Goal: Information Seeking & Learning: Find specific fact

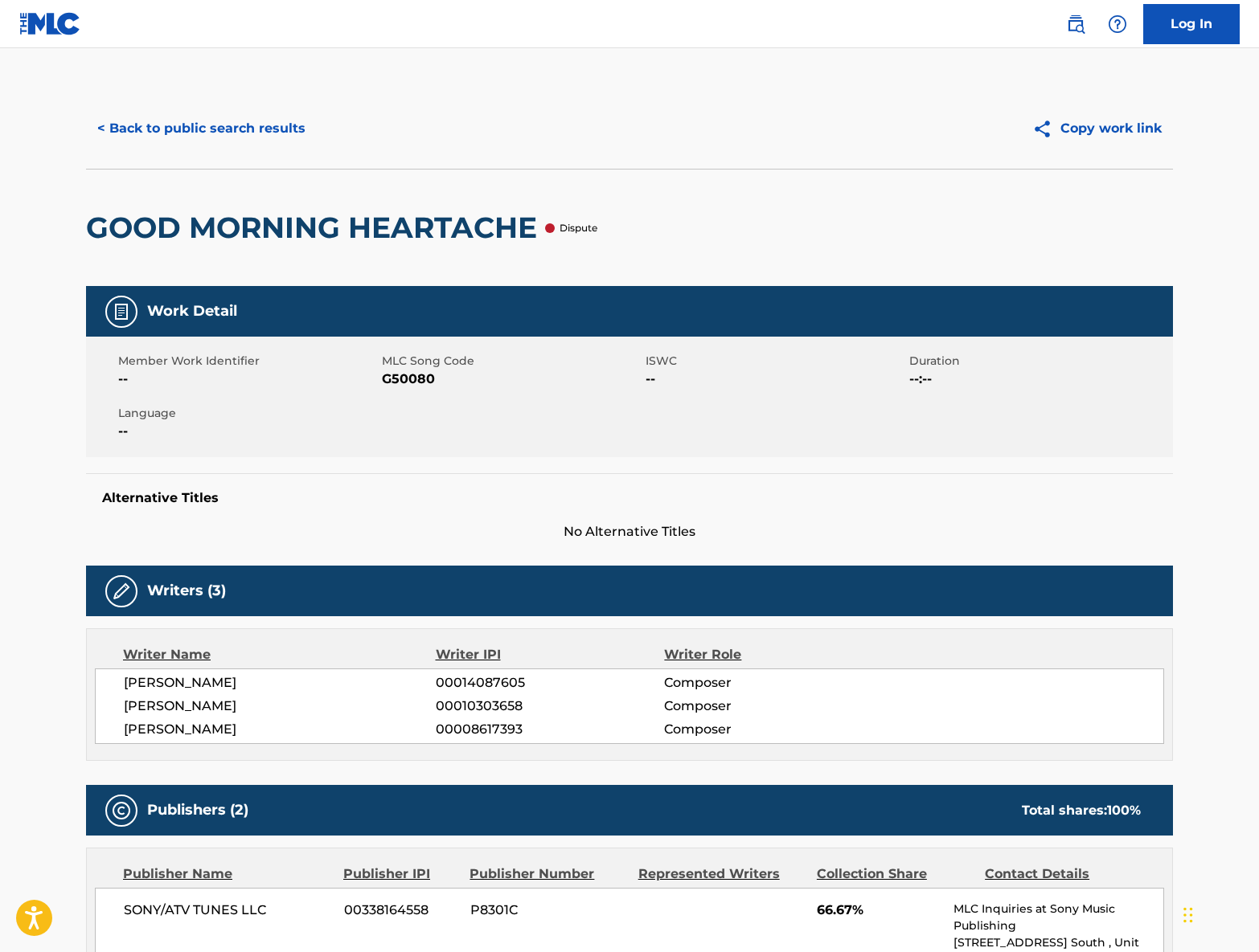
click at [1073, 17] on img at bounding box center [1075, 24] width 19 height 19
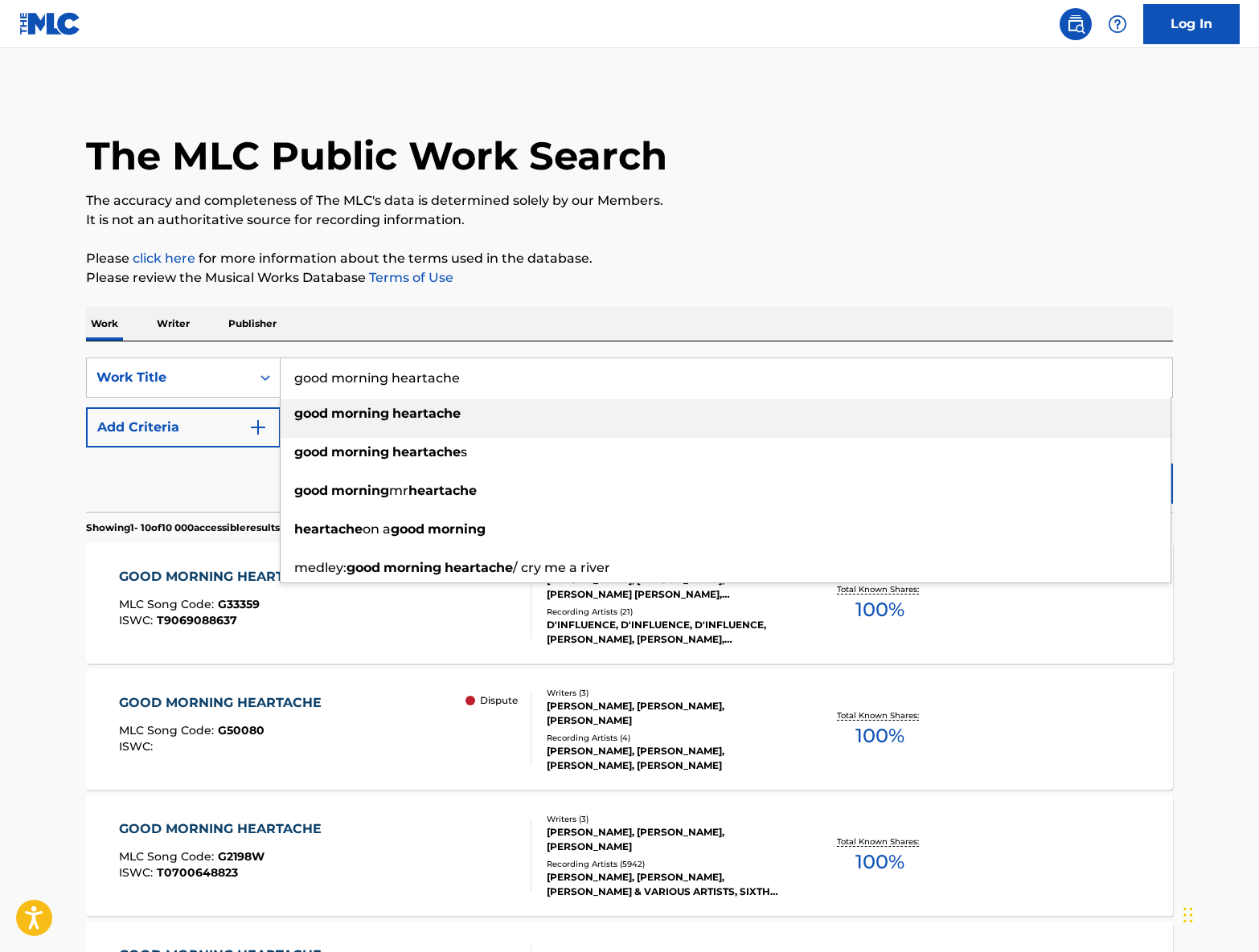
drag, startPoint x: 463, startPoint y: 381, endPoint x: 301, endPoint y: 370, distance: 162.4
click at [288, 365] on input "good morning heartache" at bounding box center [726, 378] width 892 height 38
paste input "La première fois qu'on embrasse une fill"
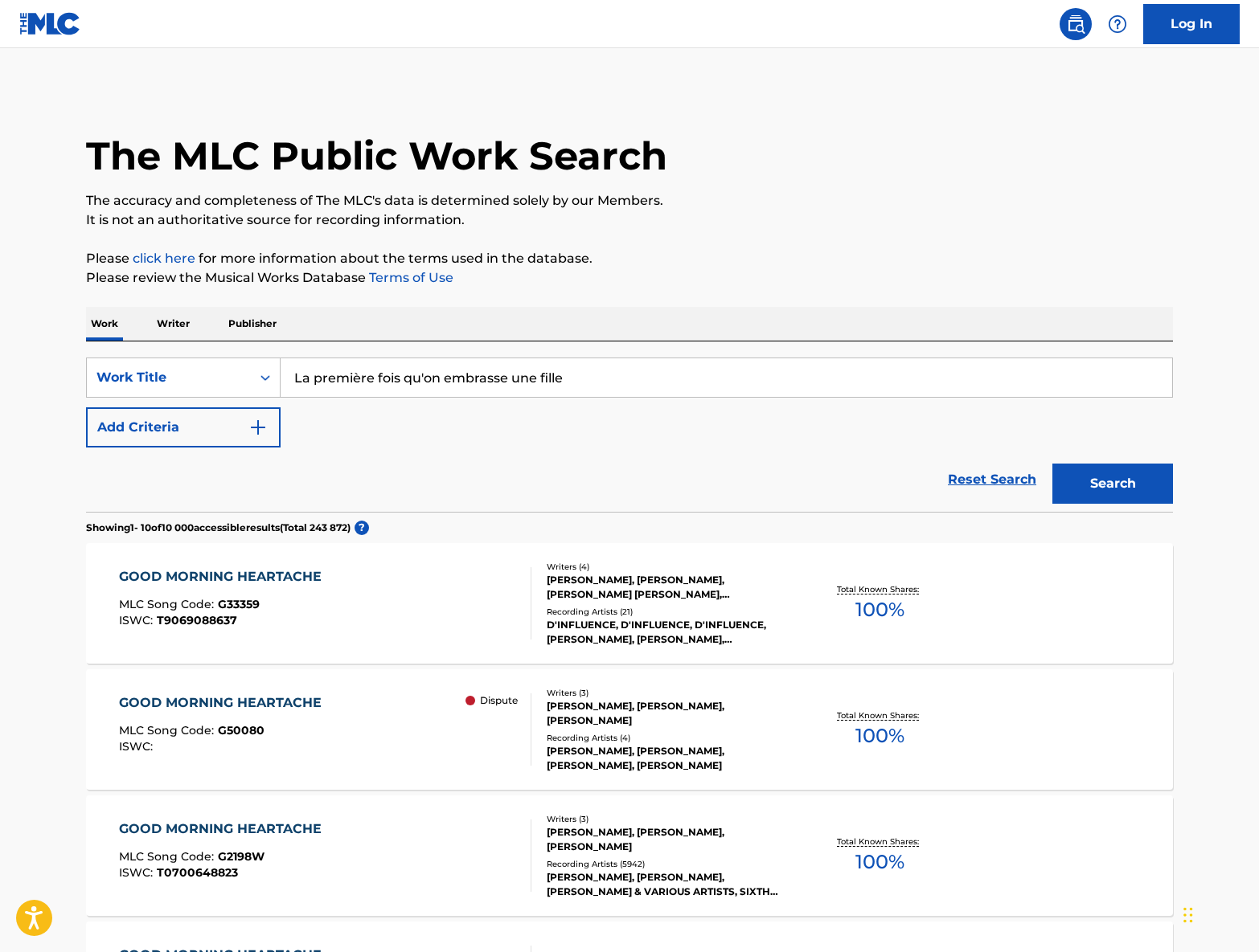
type input "La première fois qu'on embrasse une fille"
click at [1126, 475] on button "Search" at bounding box center [1112, 484] width 120 height 40
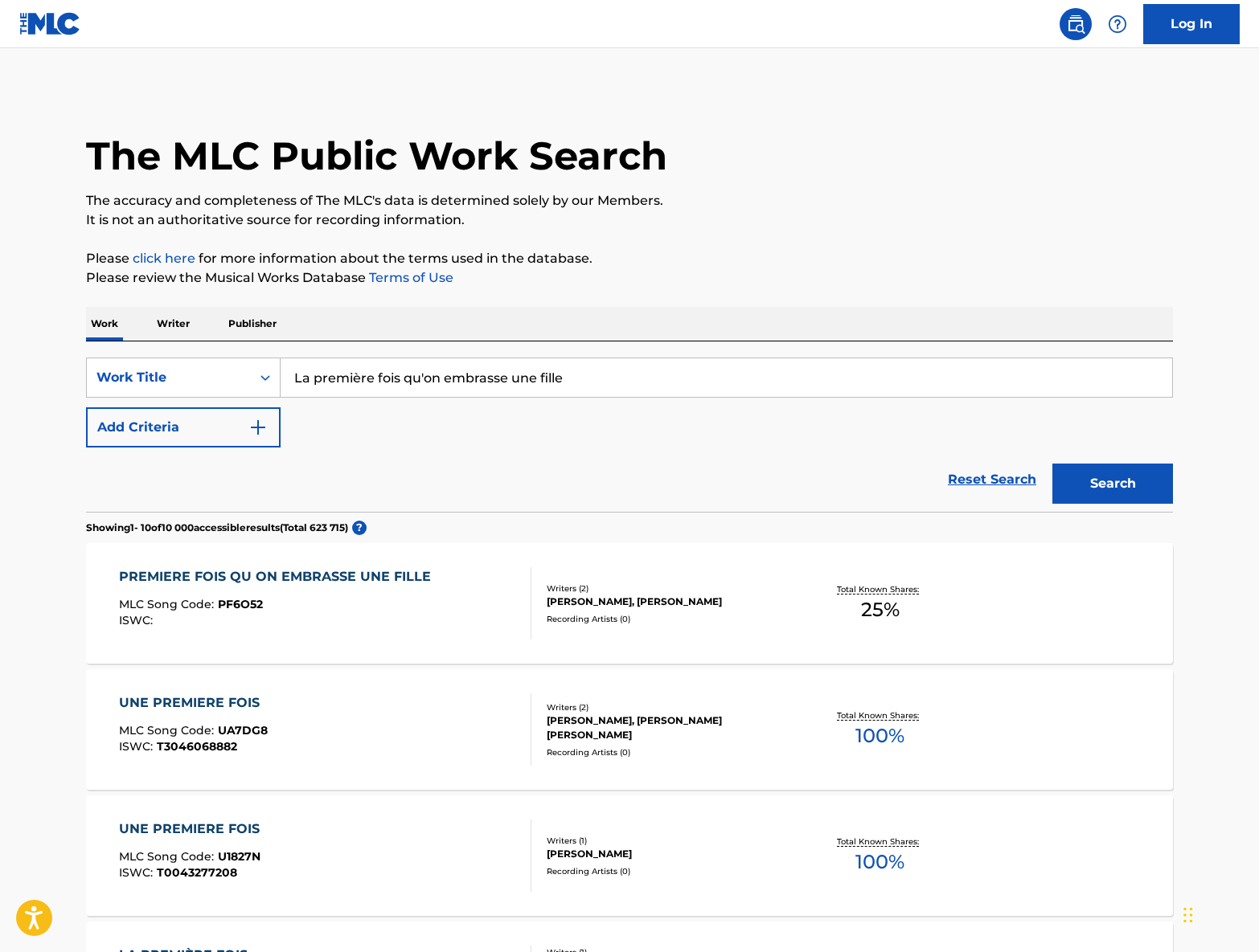
click at [684, 594] on div "[PERSON_NAME], [PERSON_NAME]" at bounding box center [667, 601] width 242 height 14
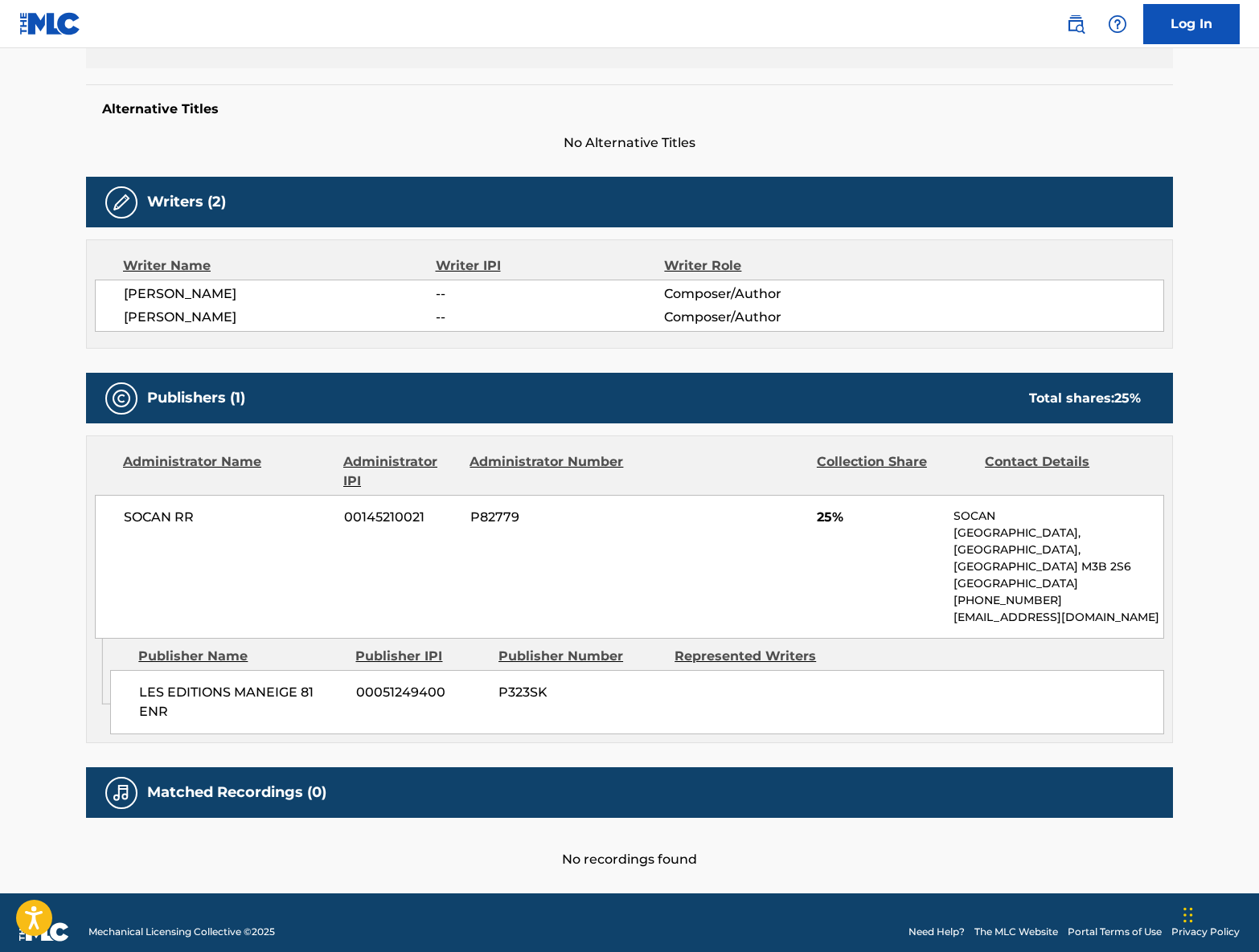
scroll to position [424, 0]
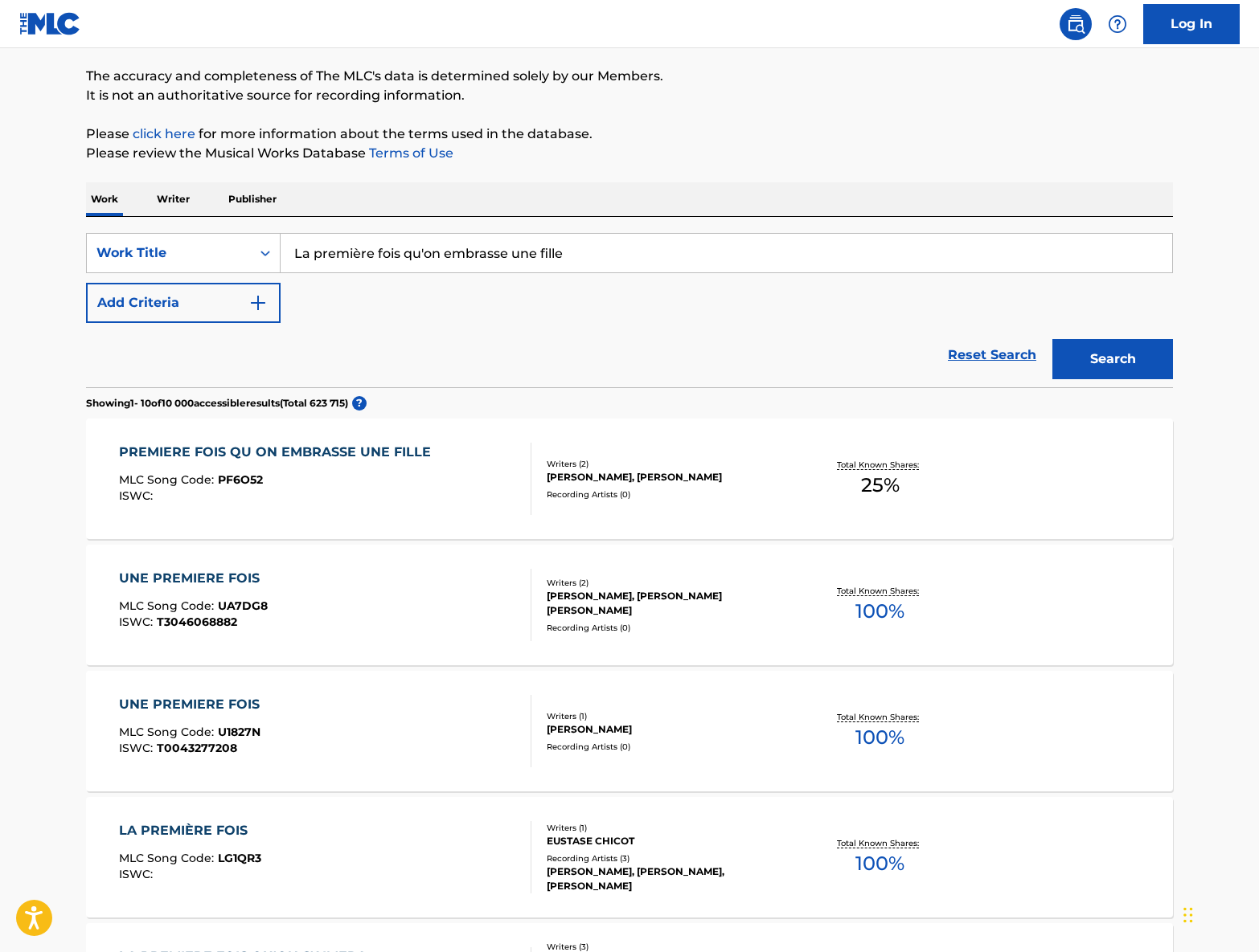
scroll to position [86, 0]
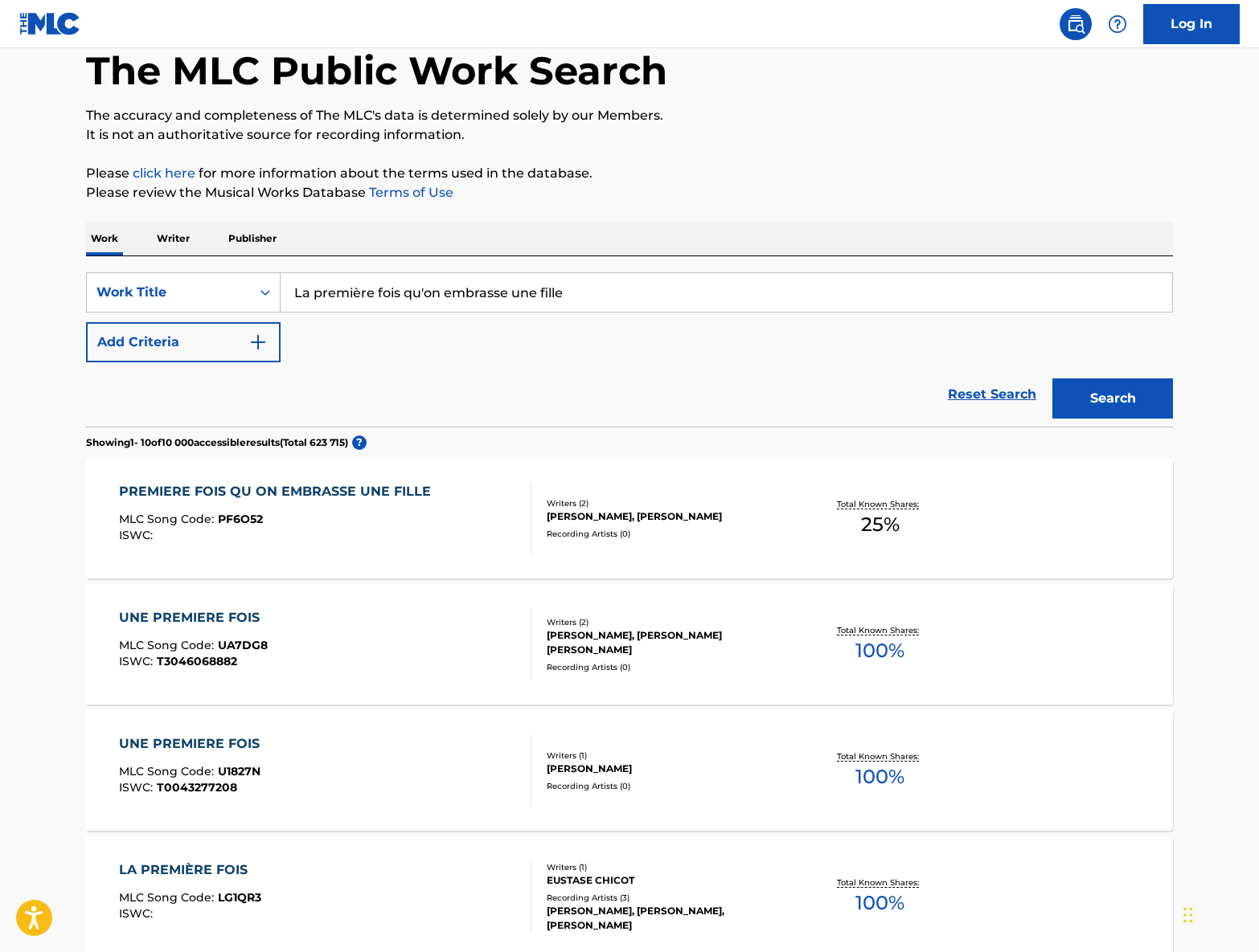
click at [184, 336] on button "Add Criteria" at bounding box center [183, 342] width 194 height 40
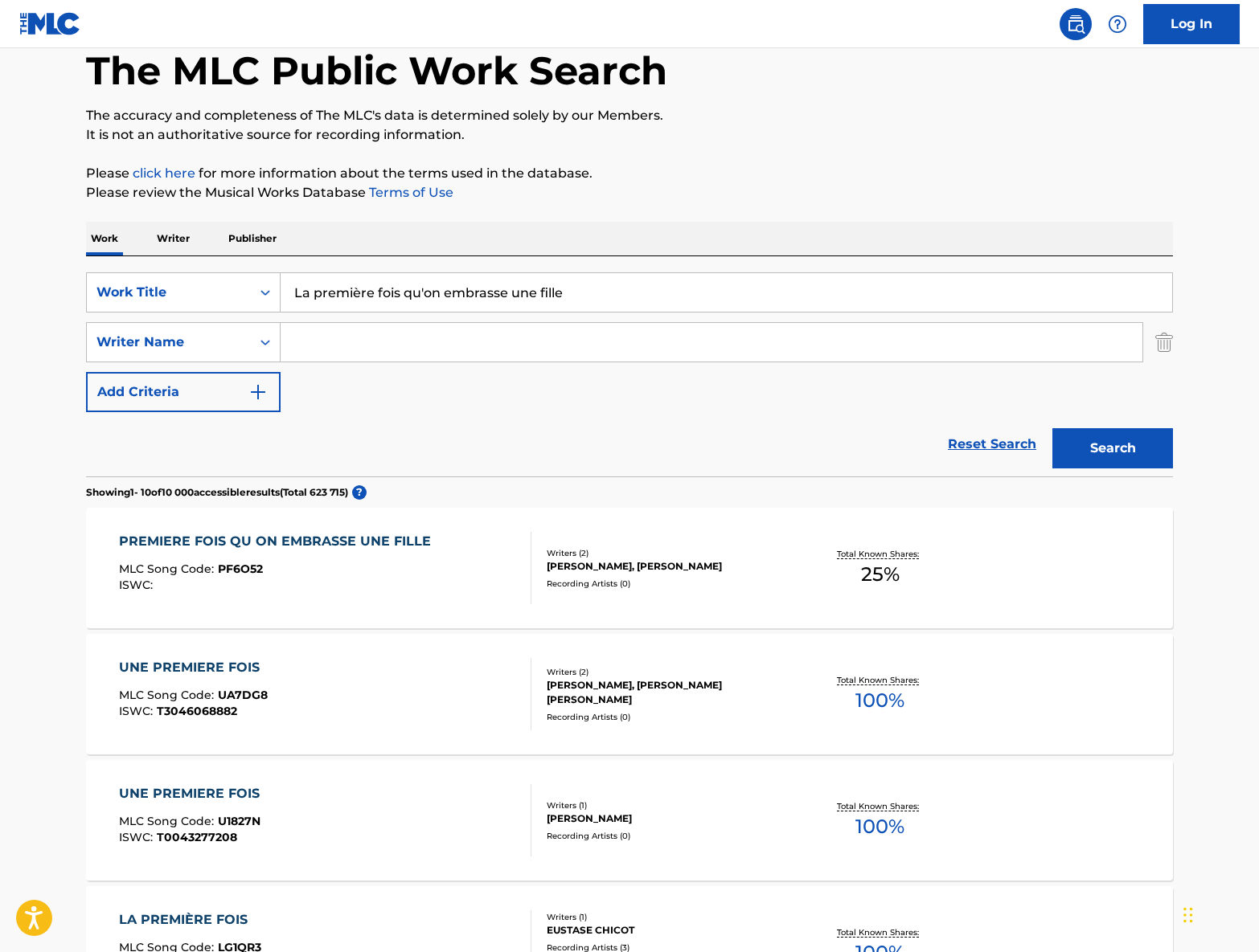
click at [398, 345] on input "Search Form" at bounding box center [712, 342] width 862 height 38
type input "brown"
click at [1113, 448] on button "Search" at bounding box center [1112, 448] width 120 height 40
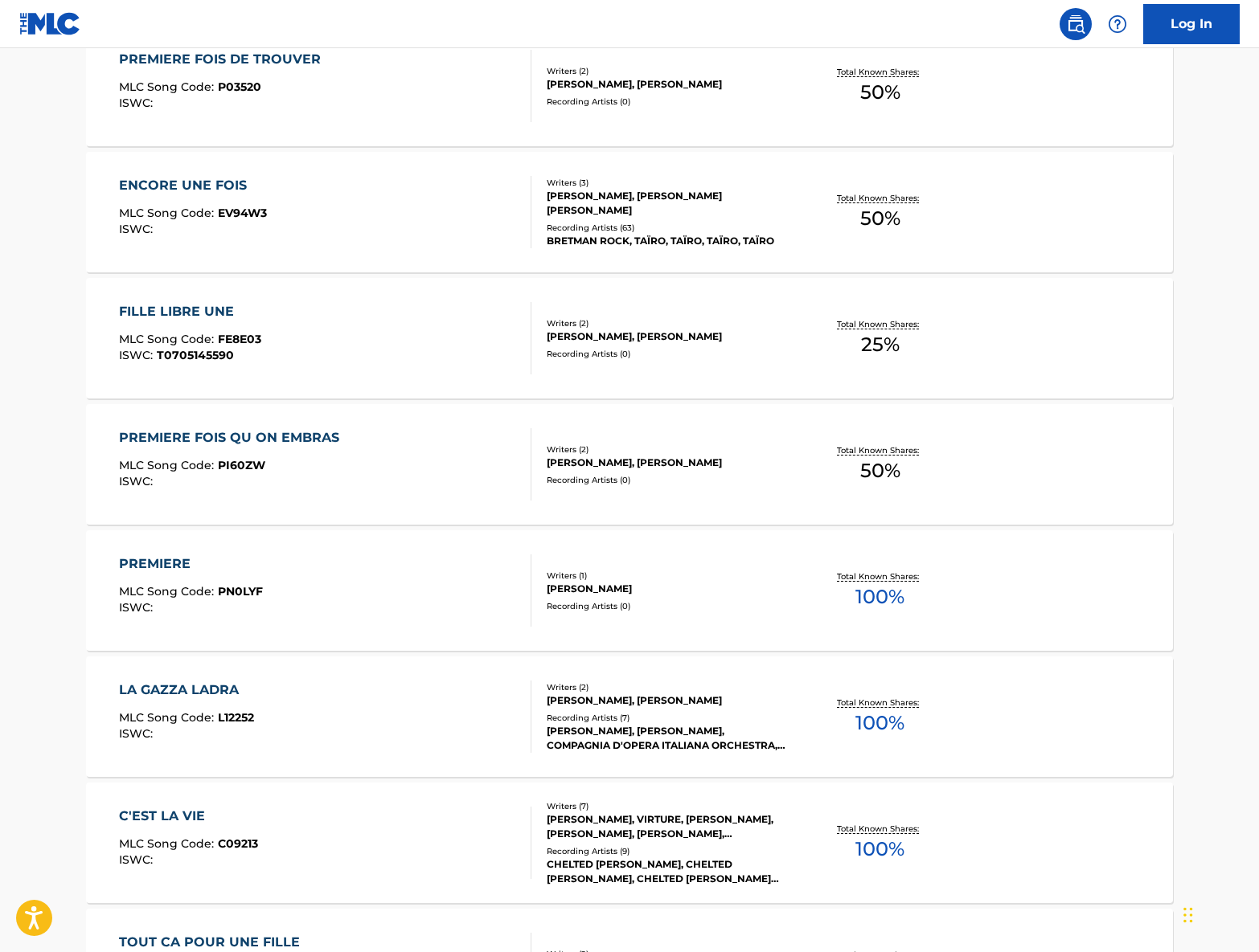
scroll to position [696, 0]
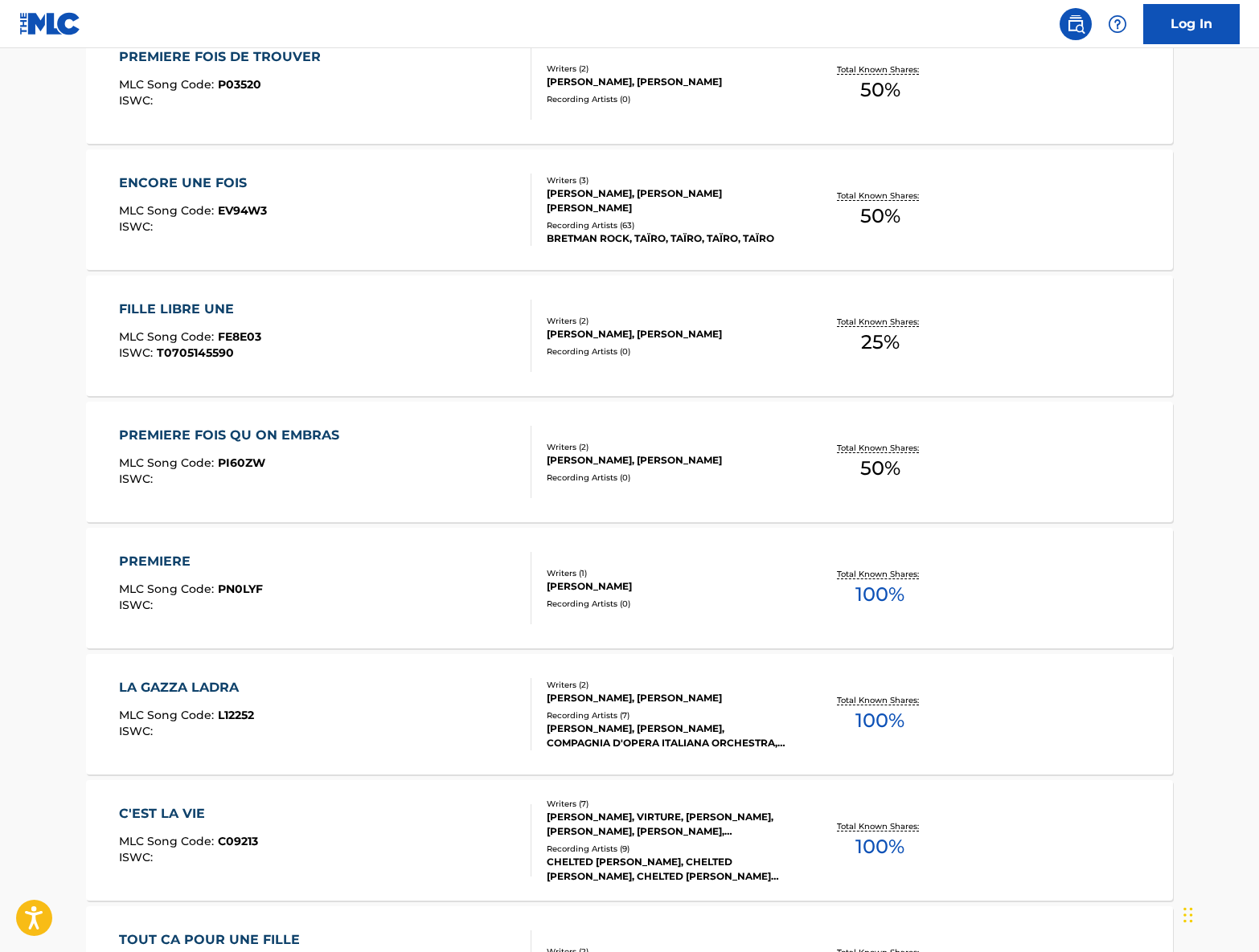
click at [392, 483] on div "PREMIERE FOIS QU ON EMBRAS MLC Song Code : PI60ZW ISWC :" at bounding box center [326, 462] width 414 height 72
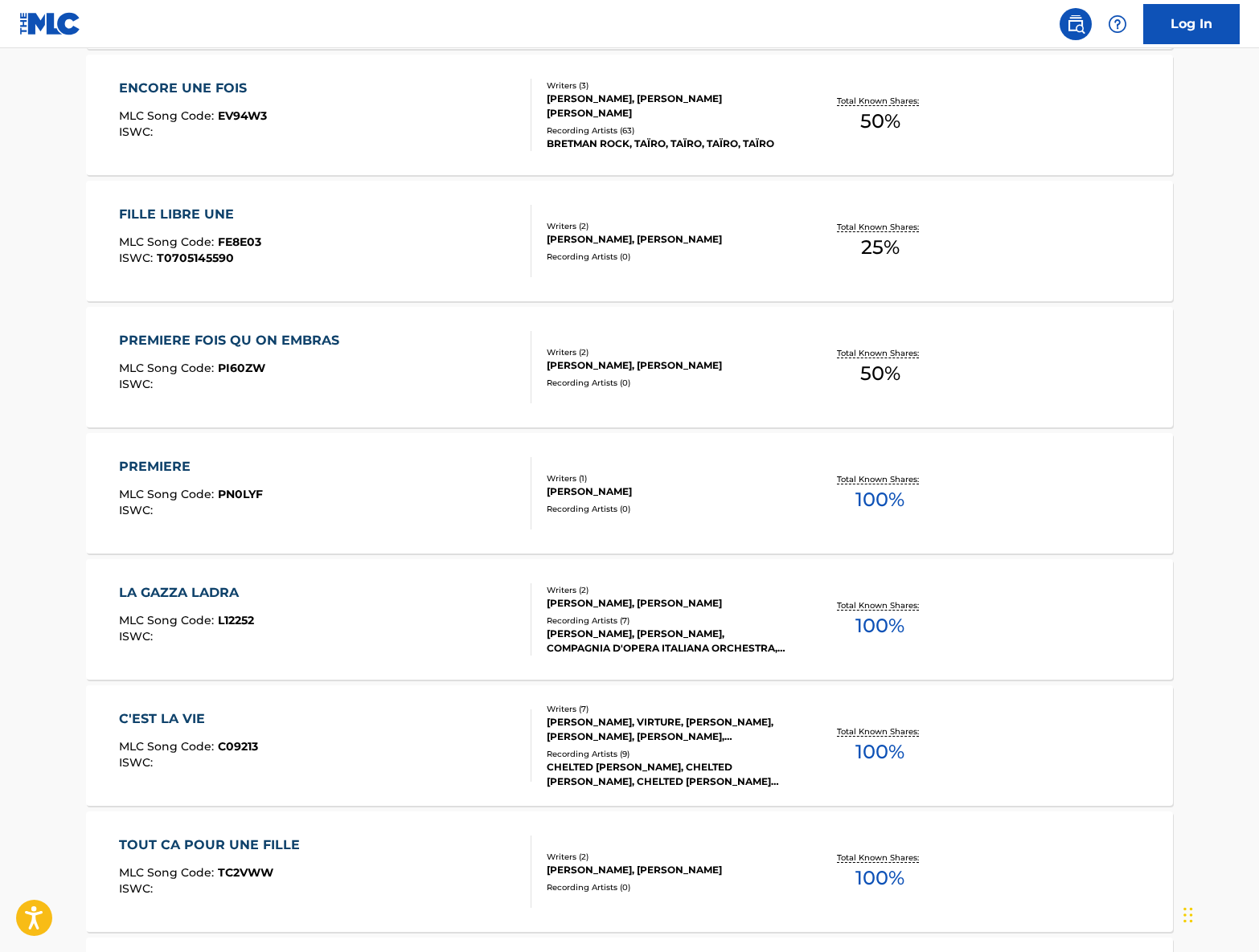
scroll to position [789, 0]
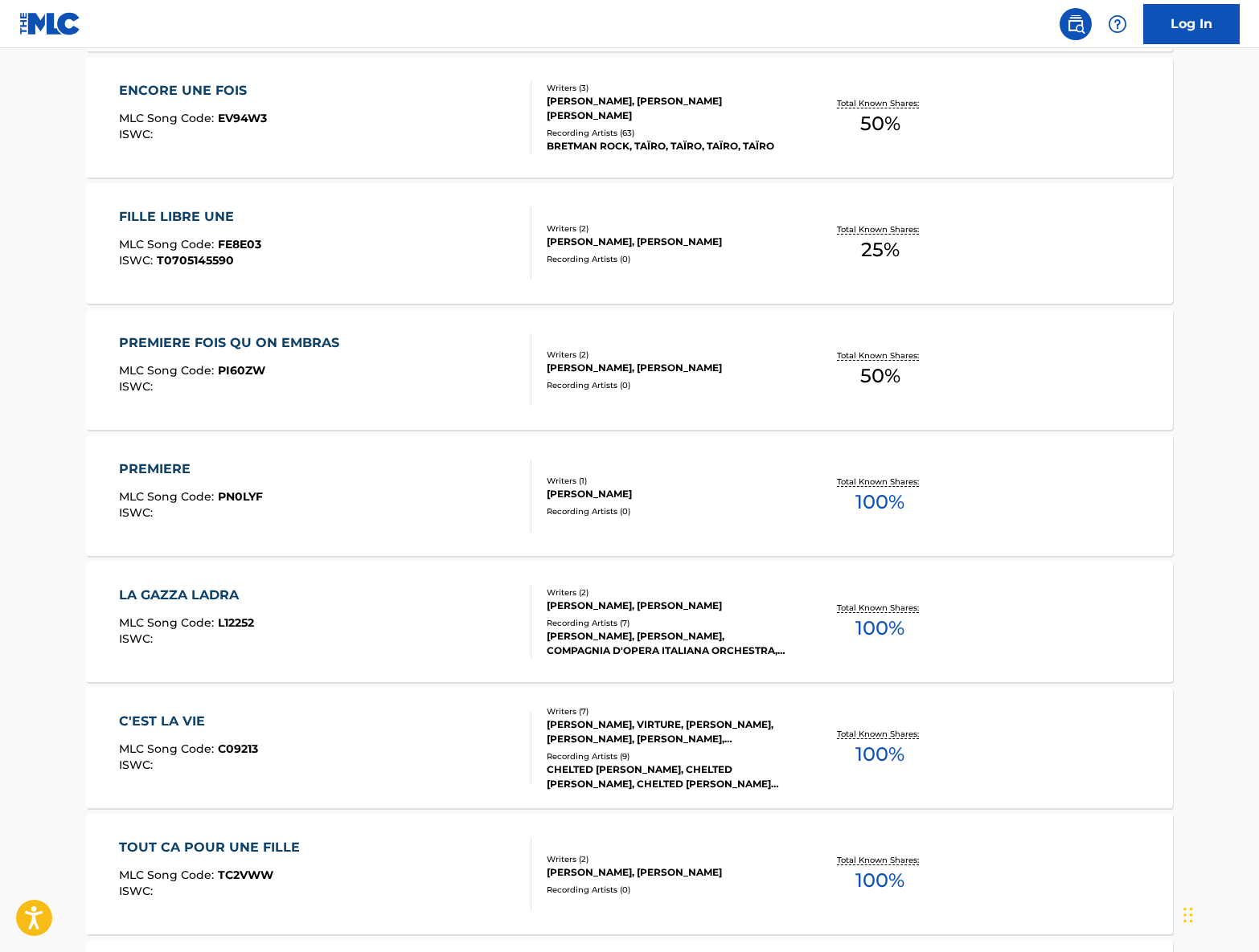
click at [781, 351] on div "Writers ( 2 )" at bounding box center [667, 355] width 242 height 13
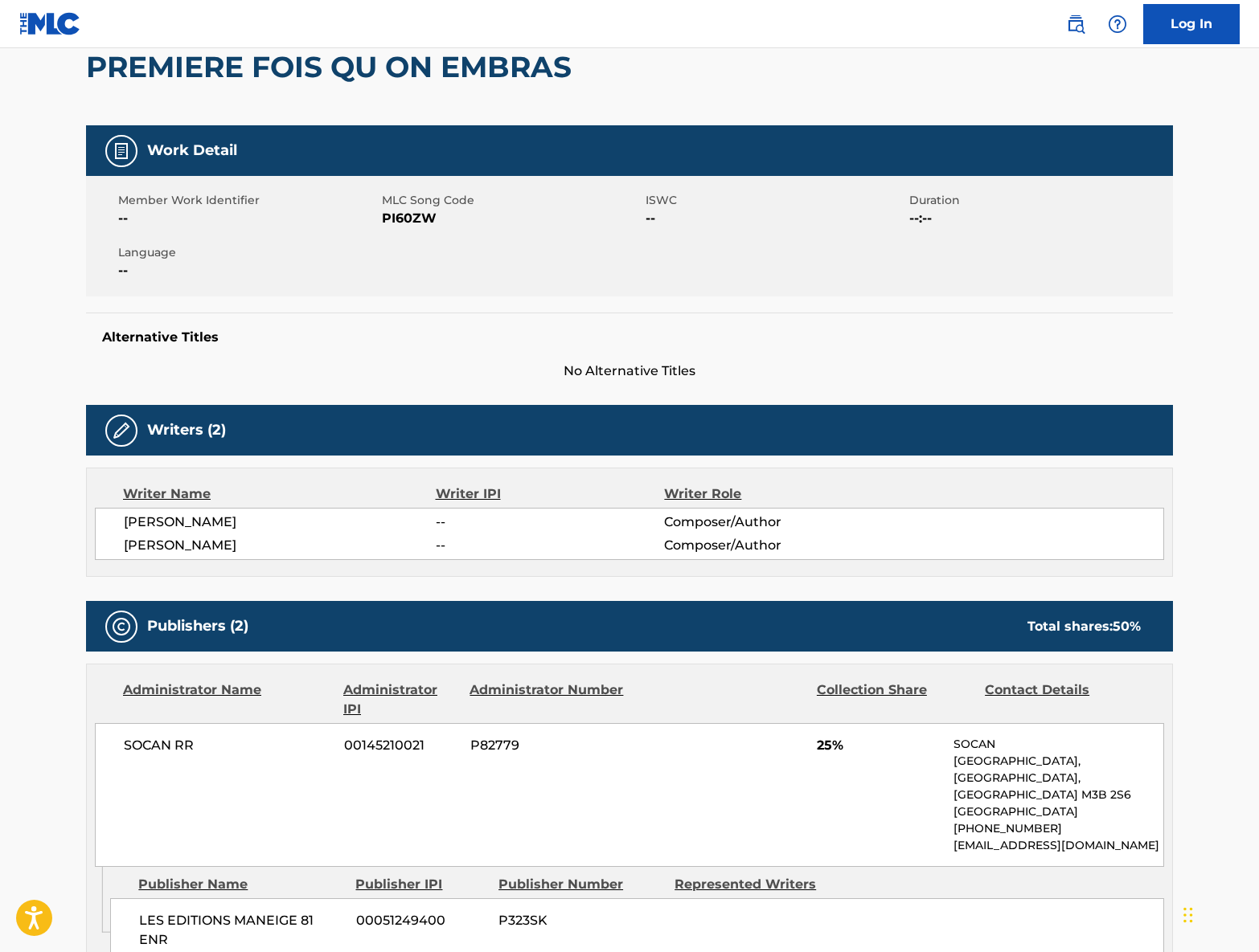
scroll to position [161, 0]
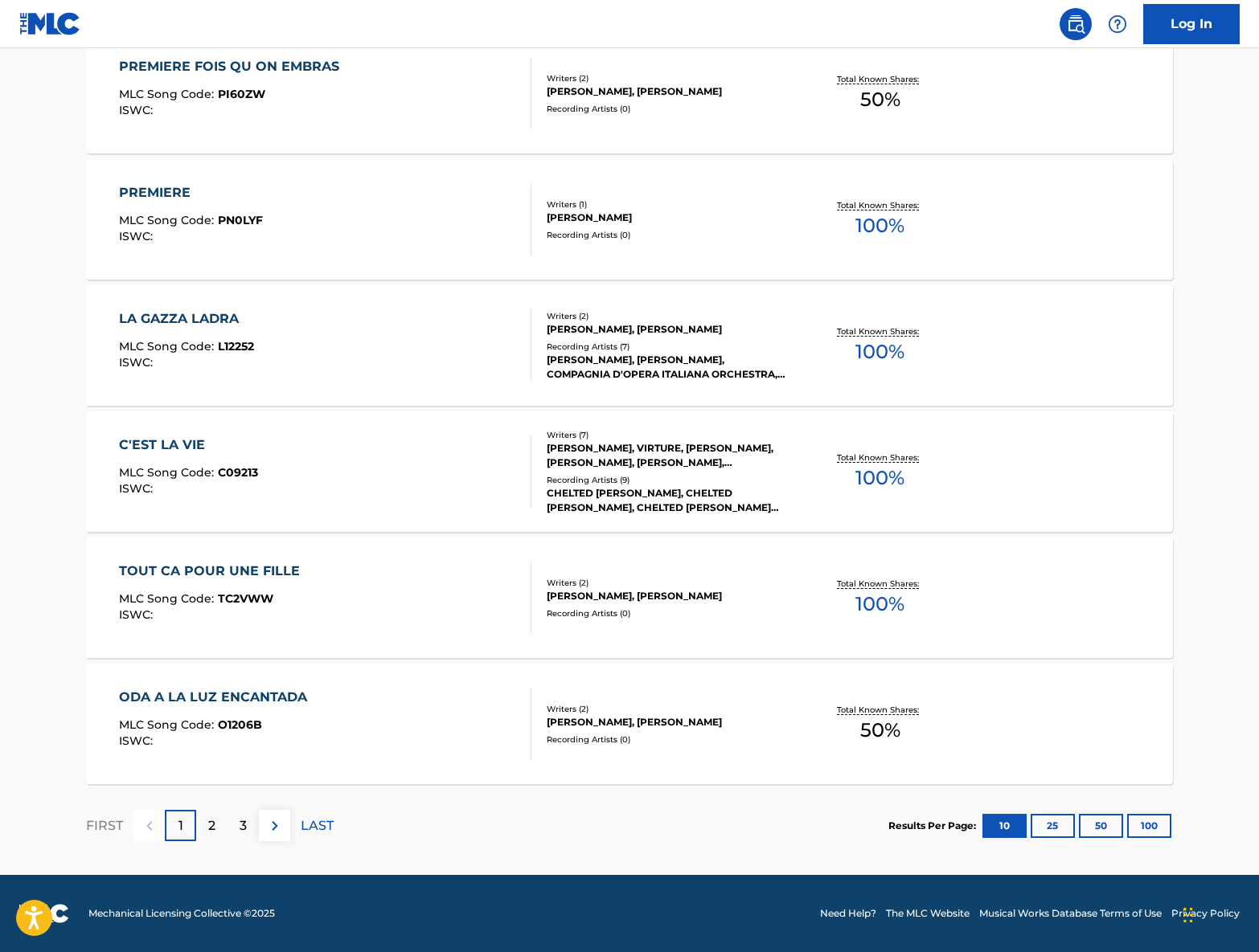
scroll to position [1065, 0]
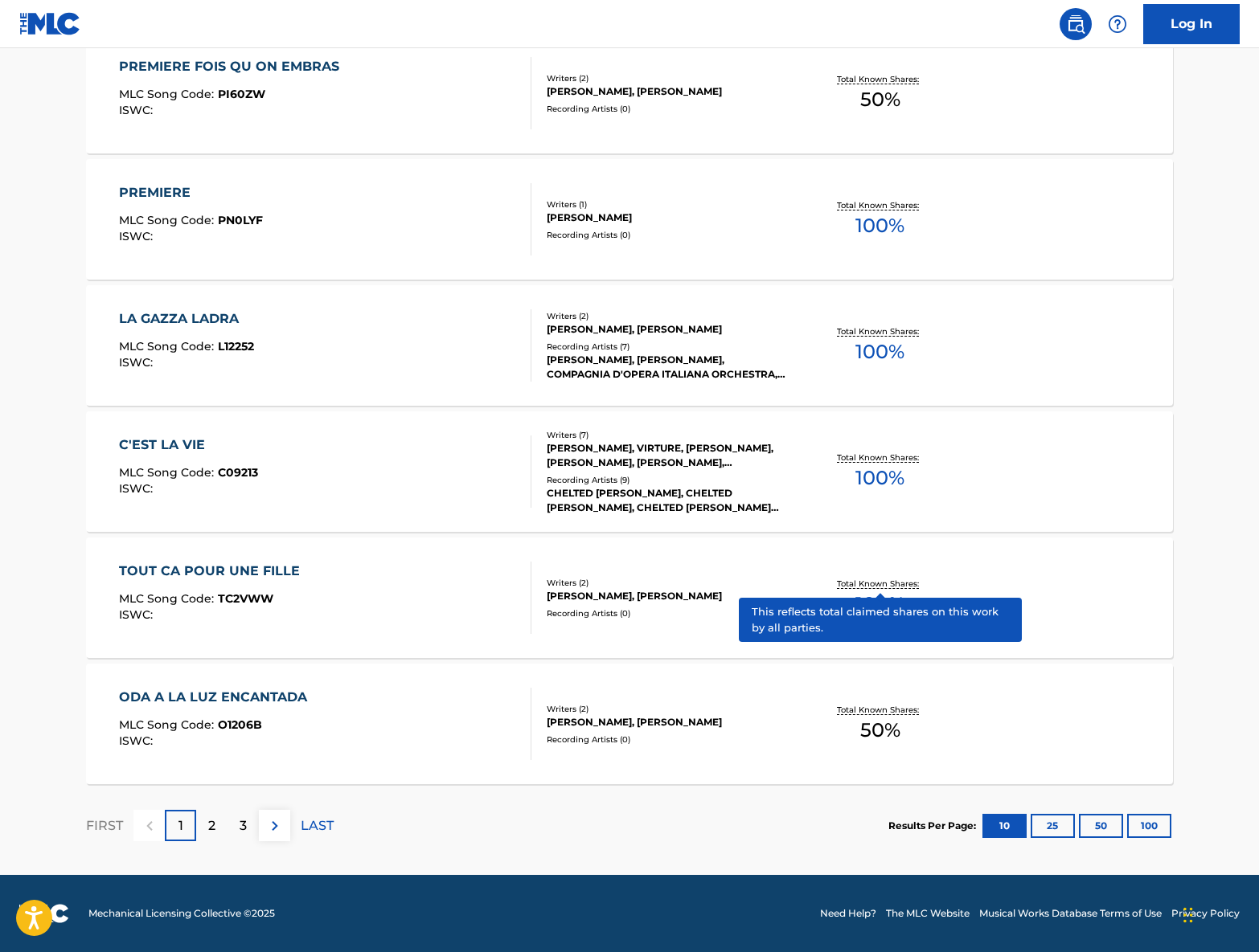
click at [871, 585] on p "Total Known Shares:" at bounding box center [879, 584] width 86 height 13
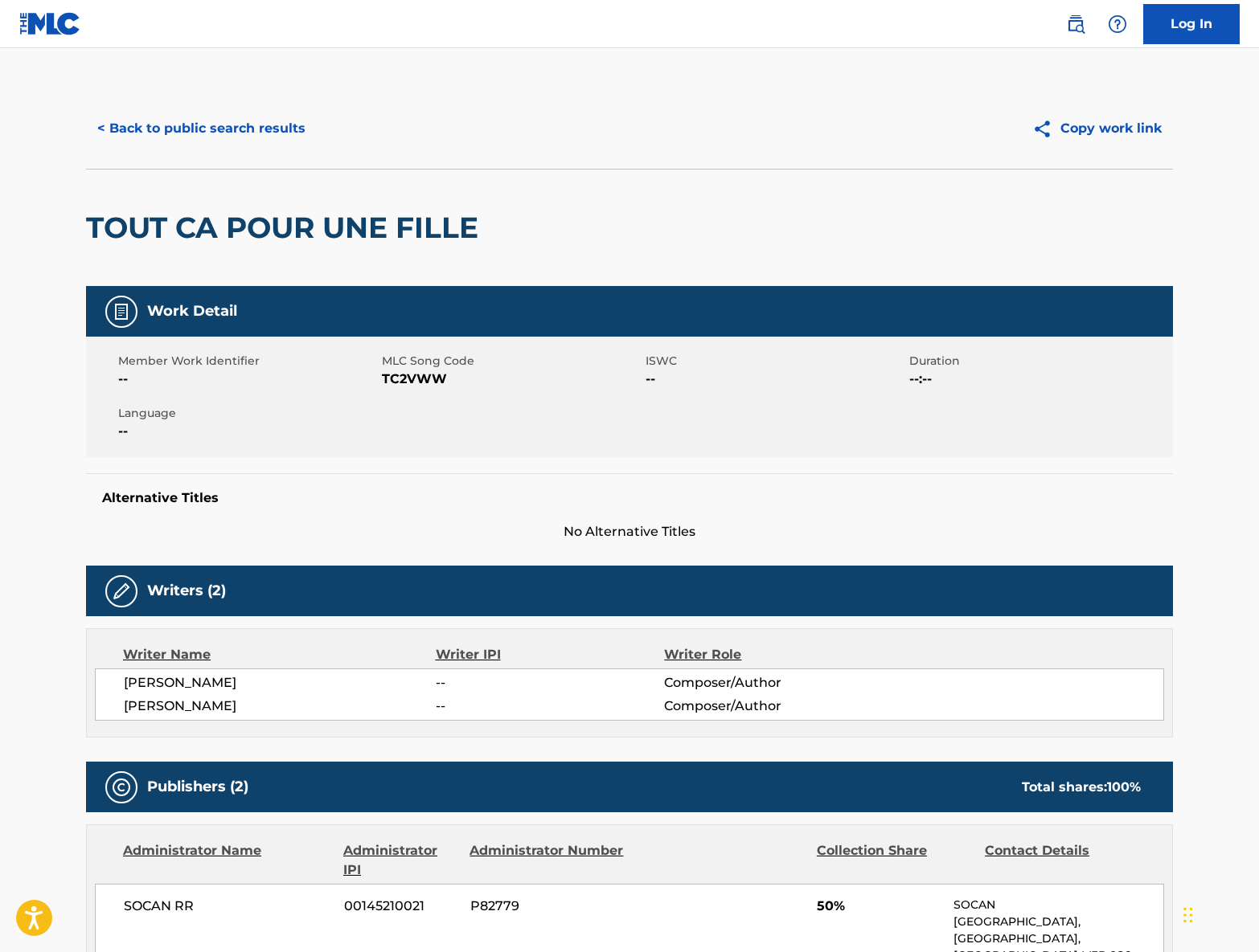
click at [1074, 28] on img at bounding box center [1075, 24] width 19 height 19
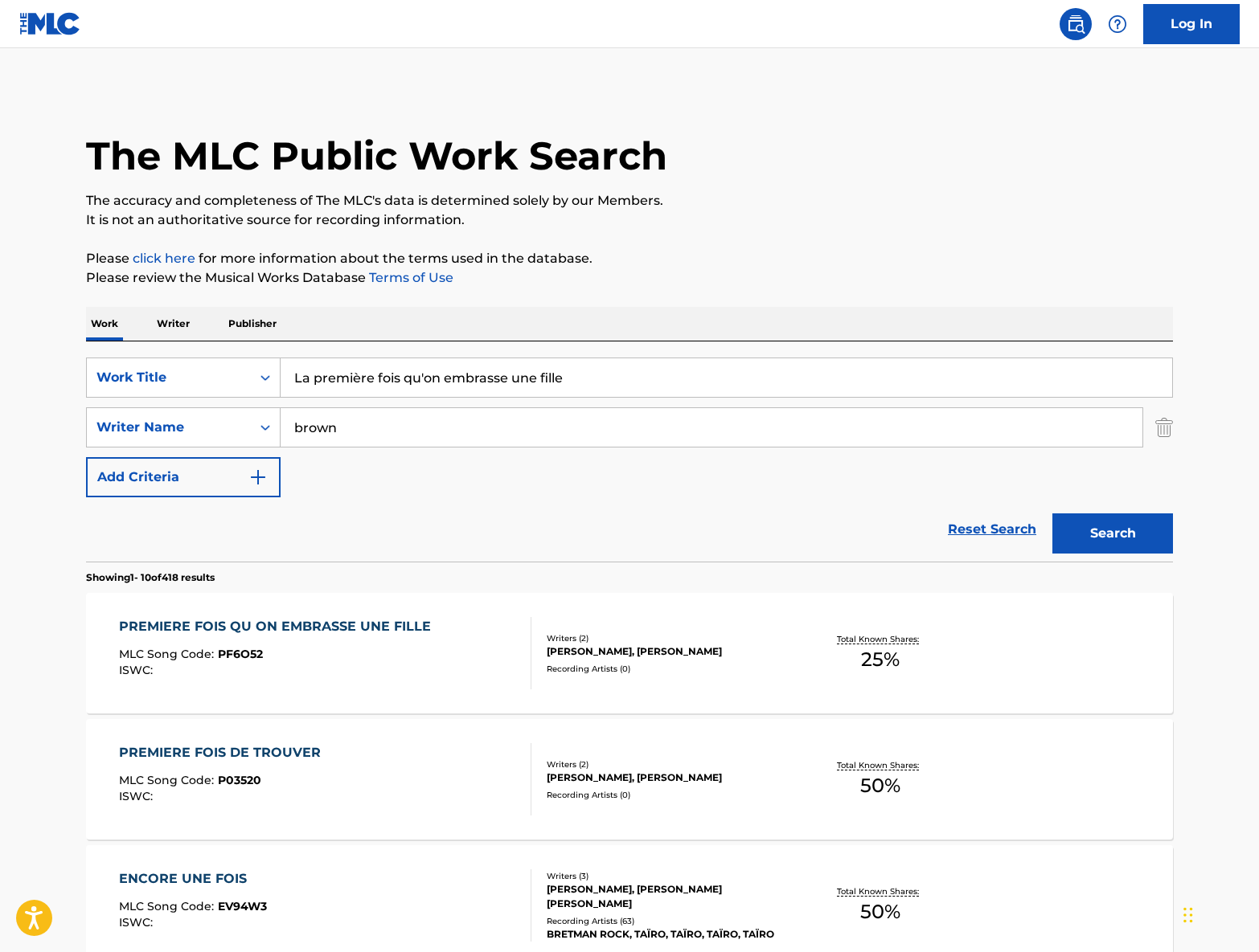
drag, startPoint x: 599, startPoint y: 384, endPoint x: 289, endPoint y: 366, distance: 310.5
click at [289, 366] on input "La première fois qu'on embrasse une fille" at bounding box center [726, 378] width 892 height 38
paste input "That's Amor"
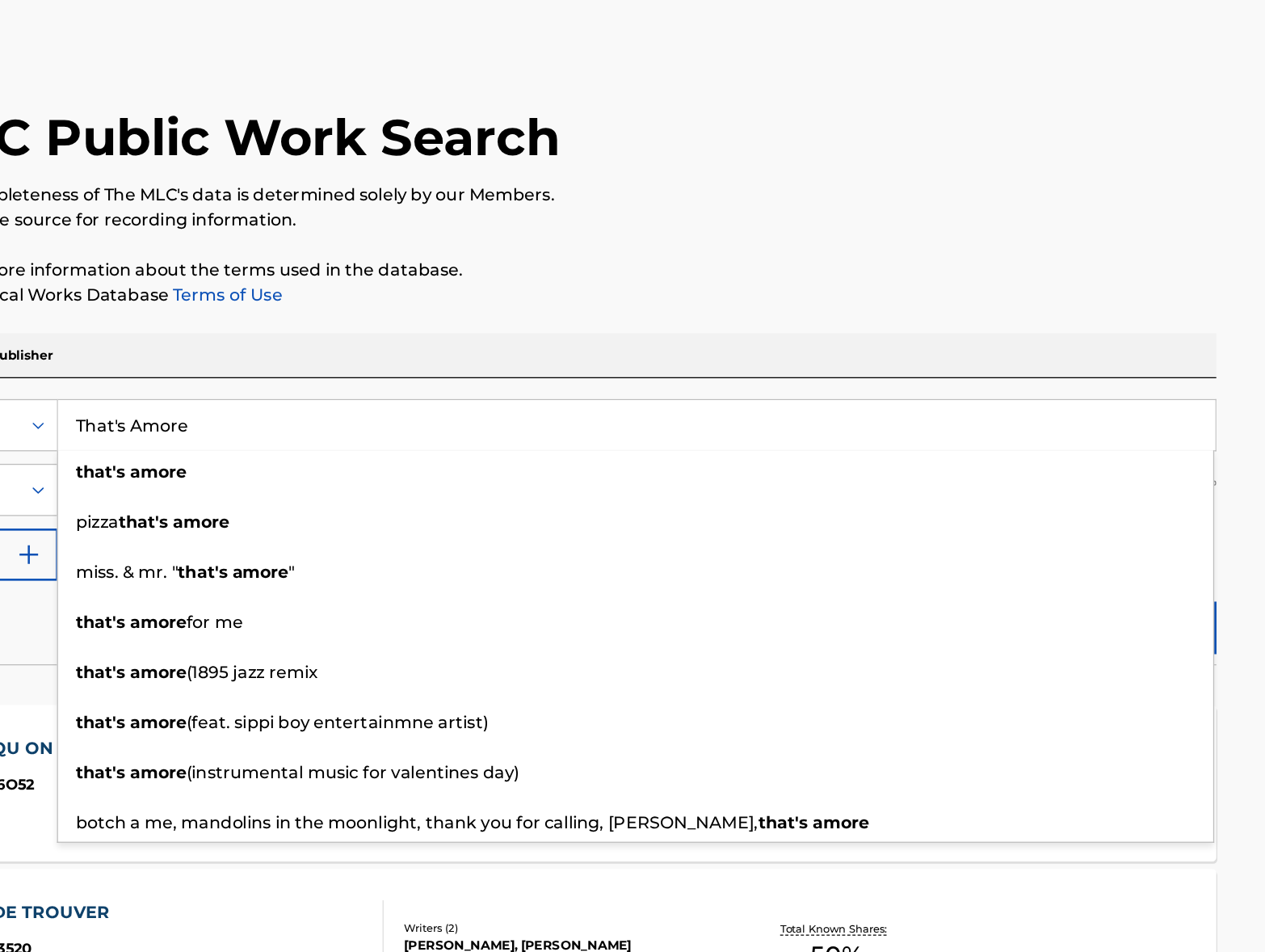
click at [415, 361] on input "That's Amore" at bounding box center [730, 380] width 896 height 39
type input "That's Amore"
click at [511, 270] on p "Please review the Musical Works Database Terms of Use" at bounding box center [632, 279] width 1092 height 19
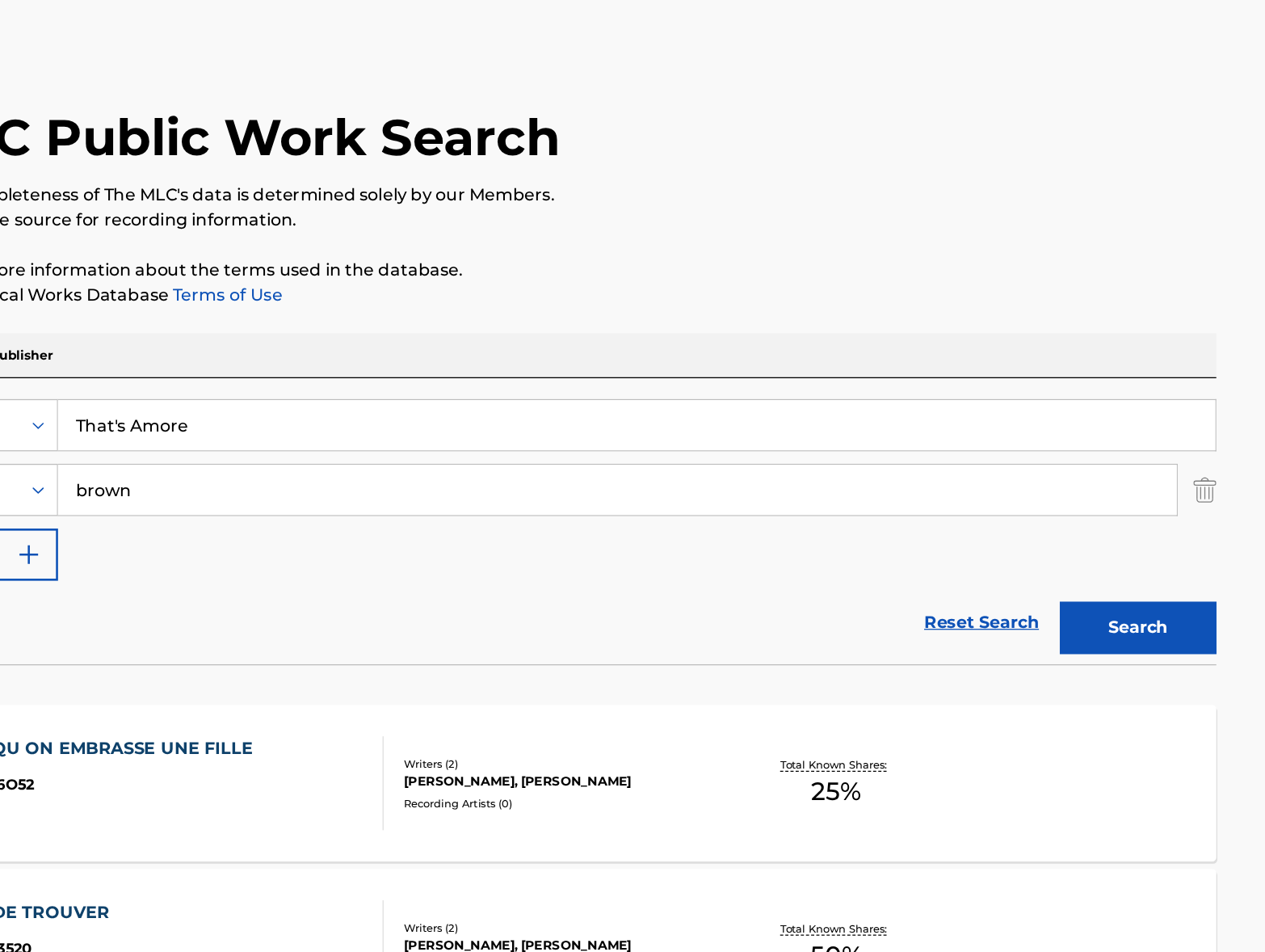
click at [1161, 410] on img "Search Form" at bounding box center [1169, 430] width 17 height 41
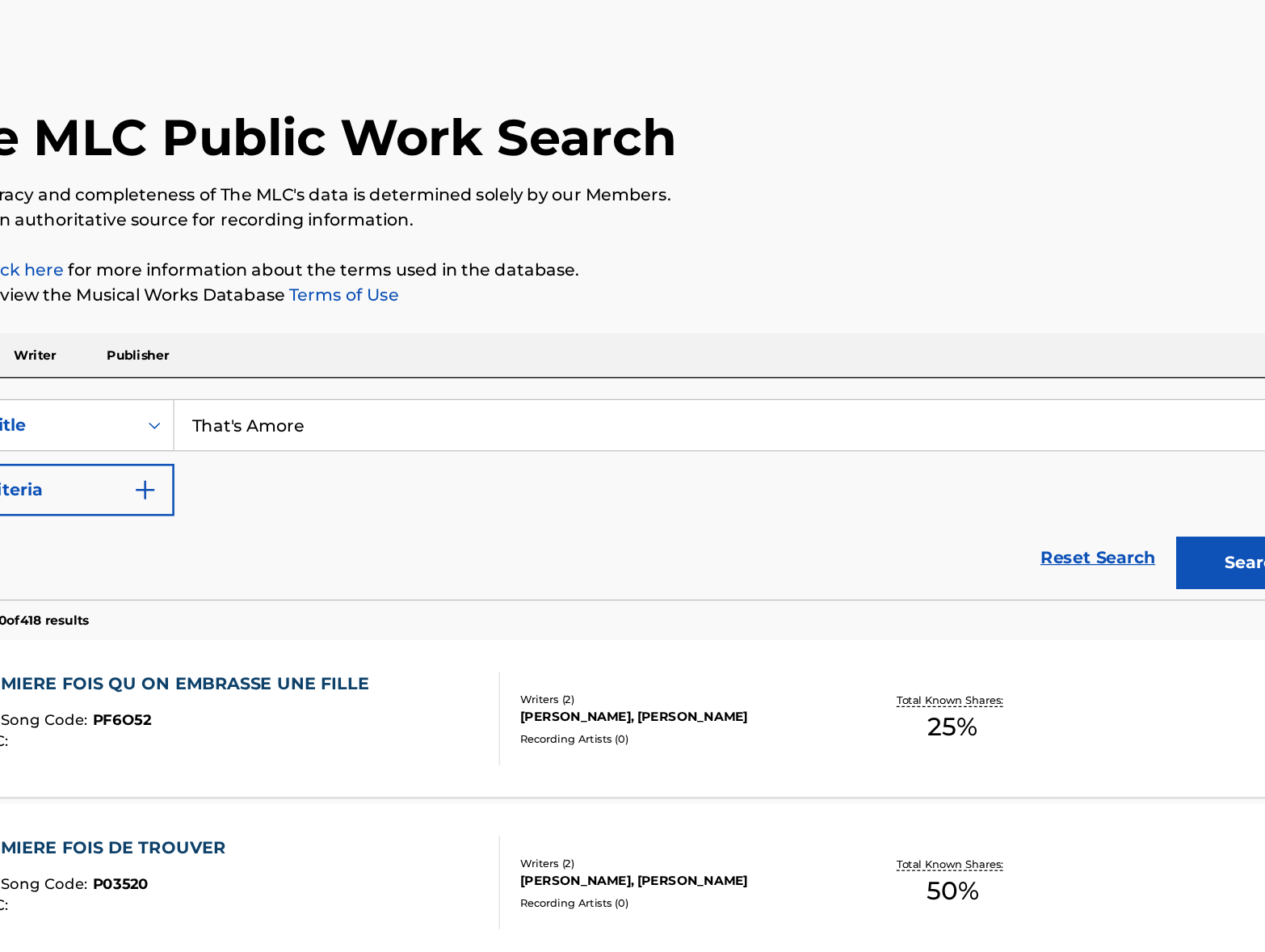
scroll to position [10, 0]
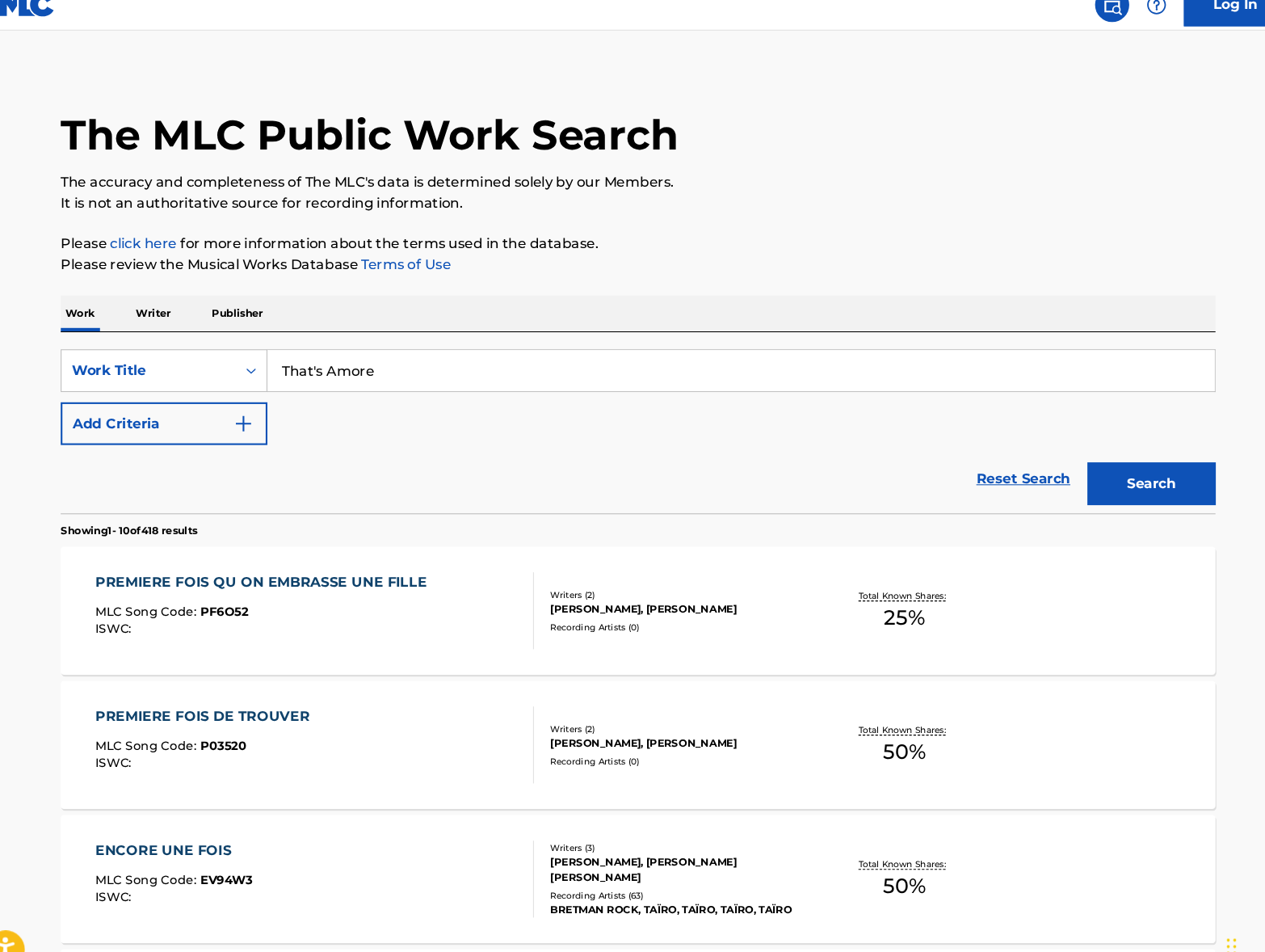
click at [191, 400] on button "Add Criteria" at bounding box center [184, 420] width 195 height 41
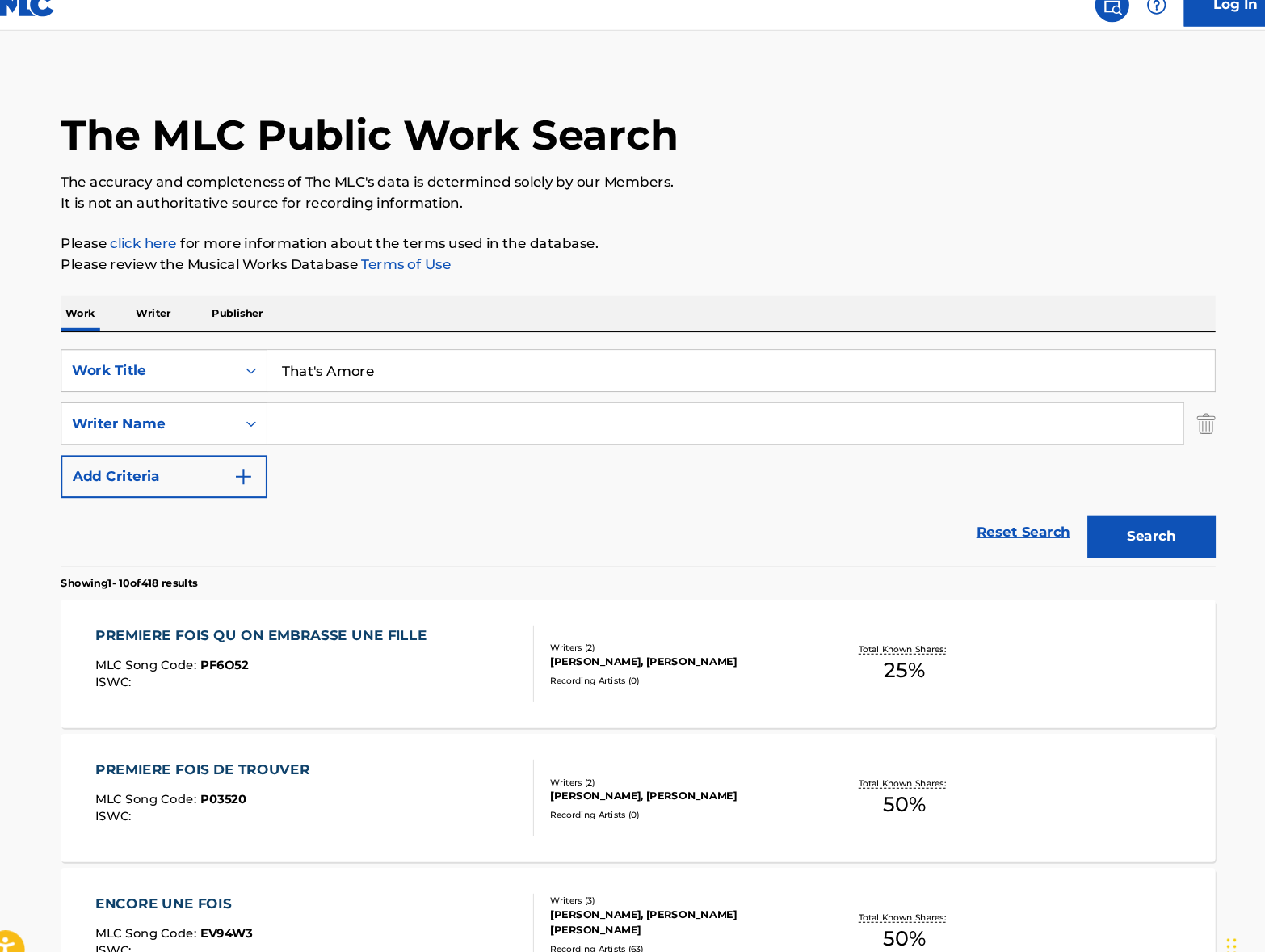
click at [348, 401] on input "Search Form" at bounding box center [715, 420] width 866 height 39
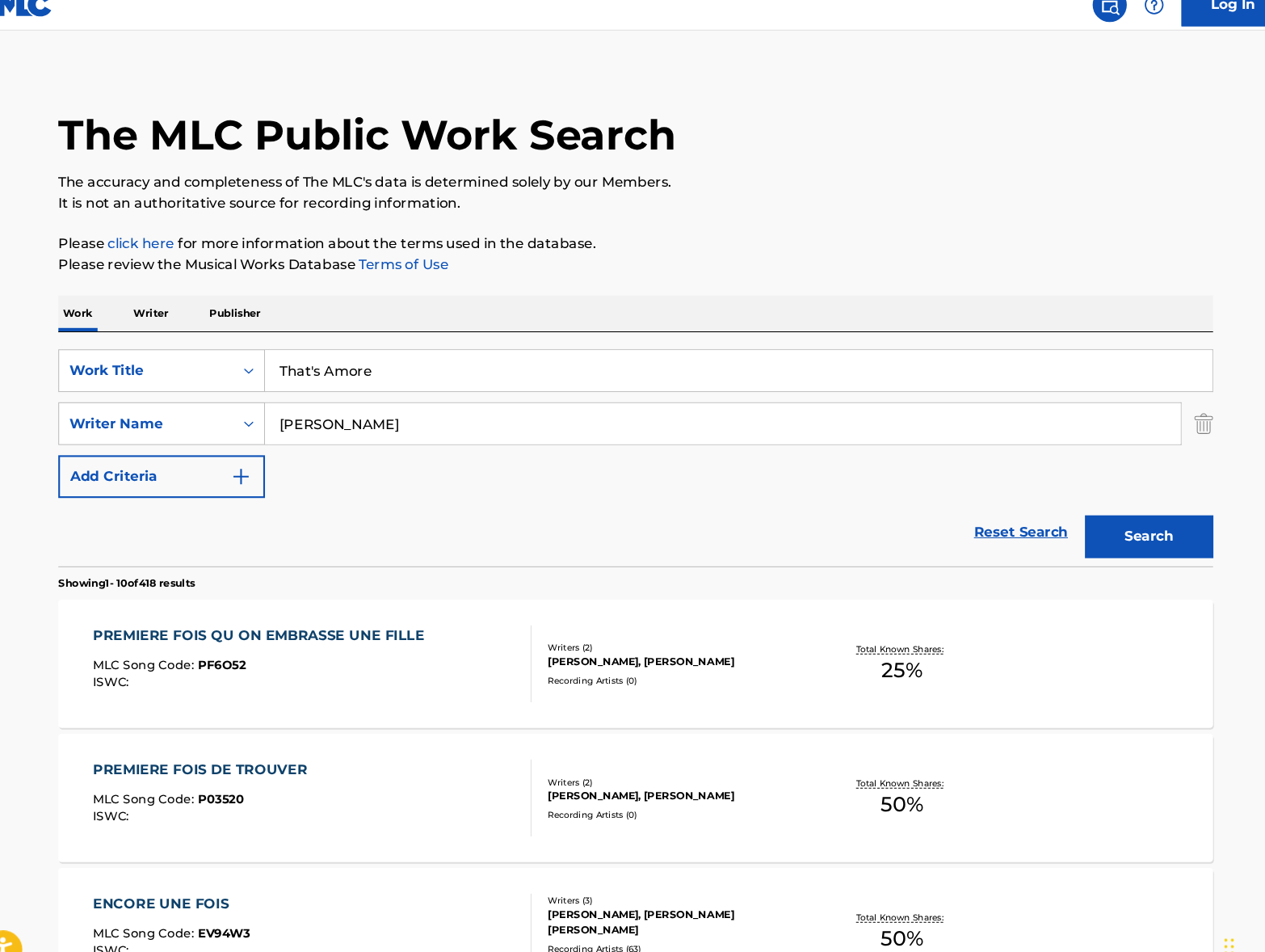
type input "[PERSON_NAME]"
click at [1106, 508] on button "Search" at bounding box center [1117, 527] width 121 height 41
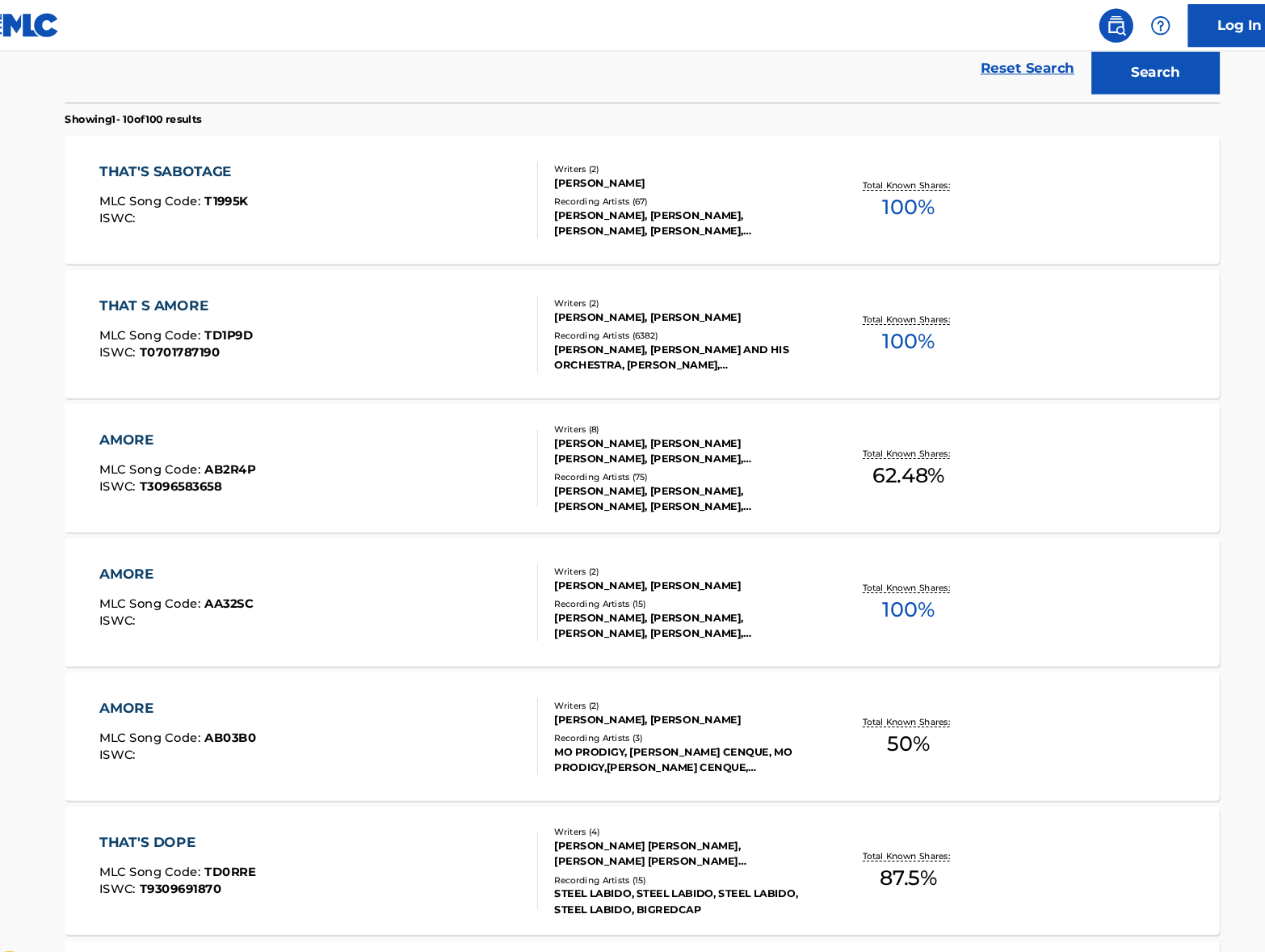
scroll to position [465, 0]
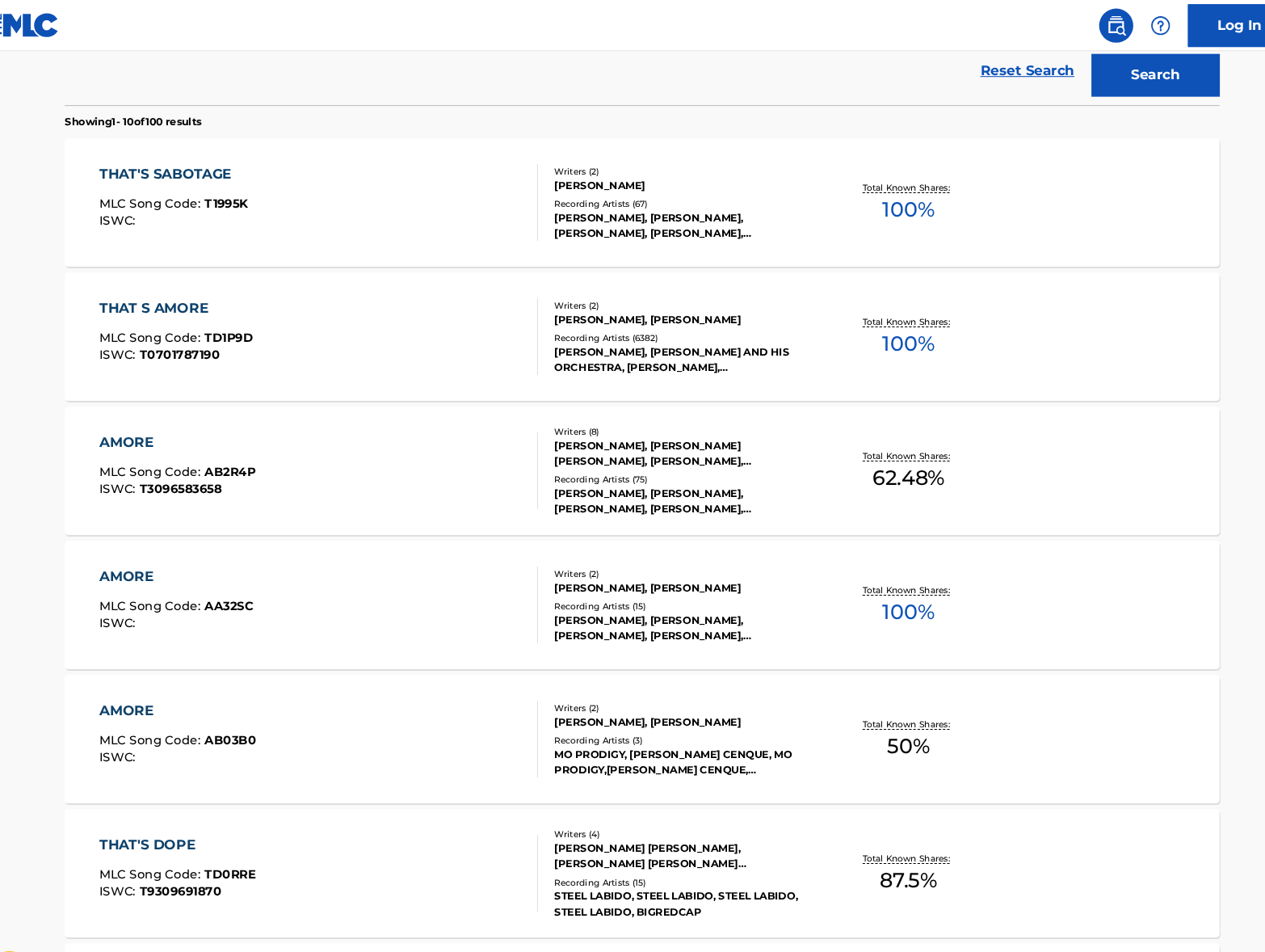
click at [870, 318] on span "100 %" at bounding box center [883, 325] width 49 height 29
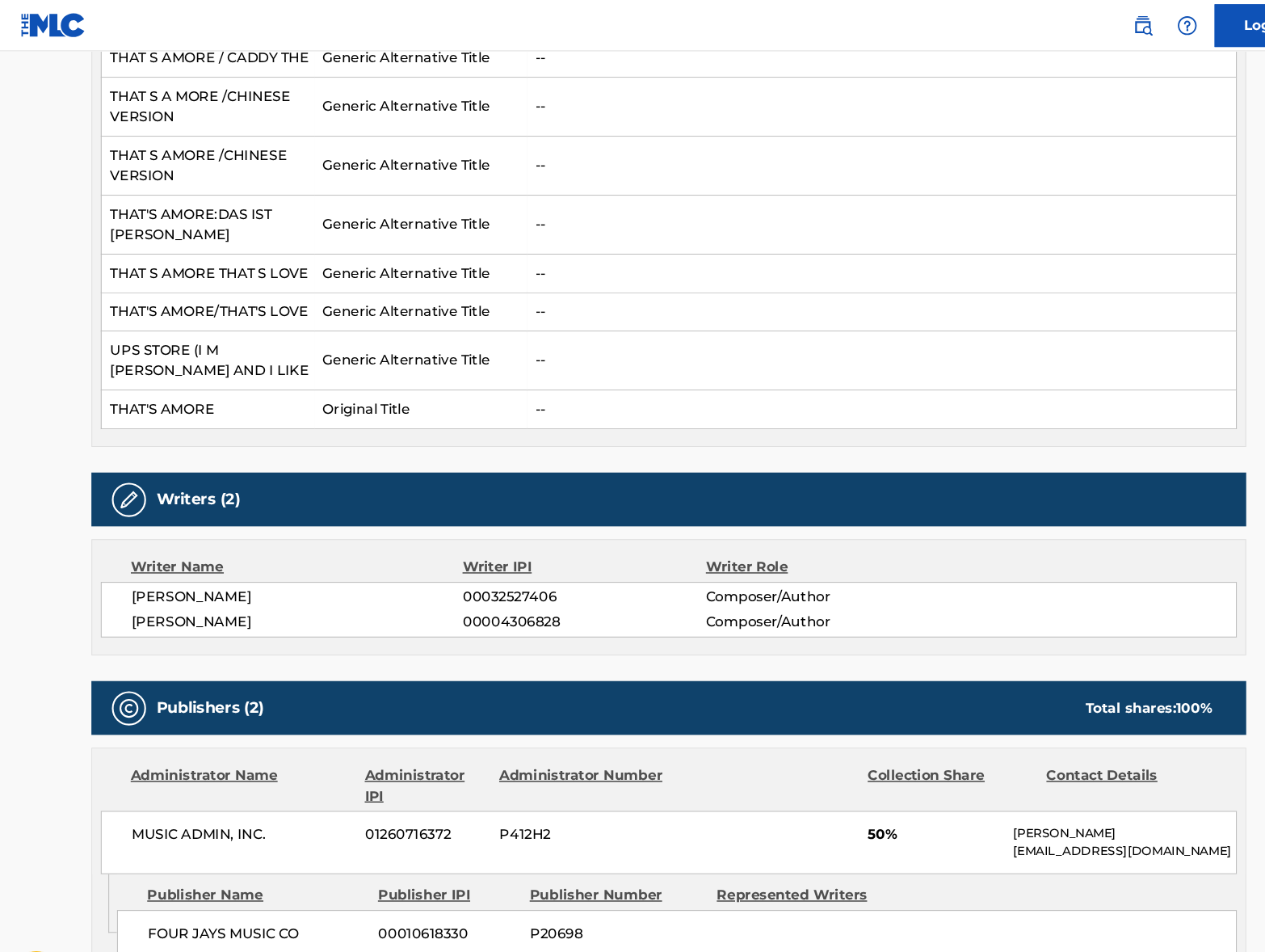
scroll to position [1117, 0]
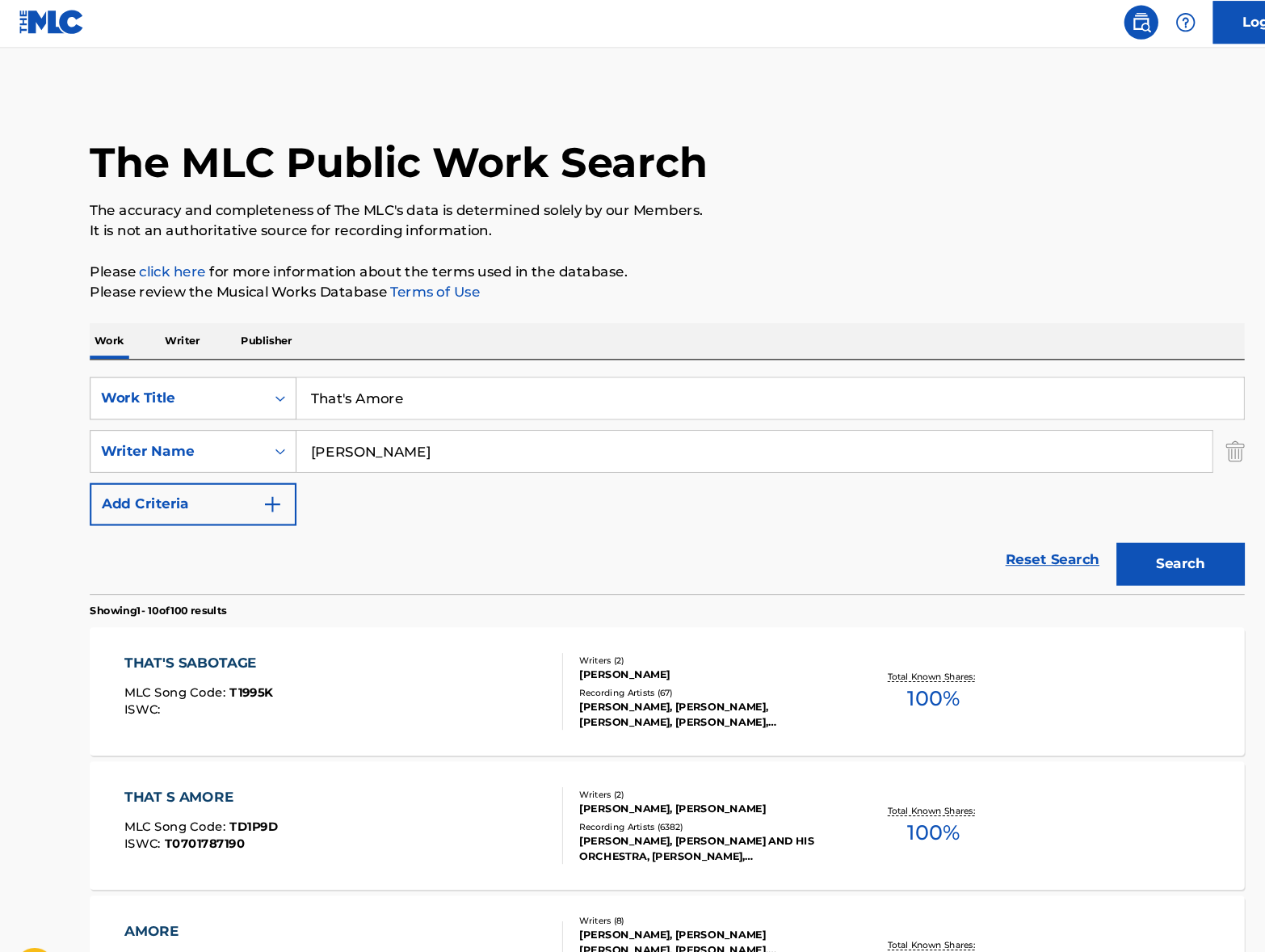
click at [1076, 20] on img at bounding box center [1080, 24] width 19 height 19
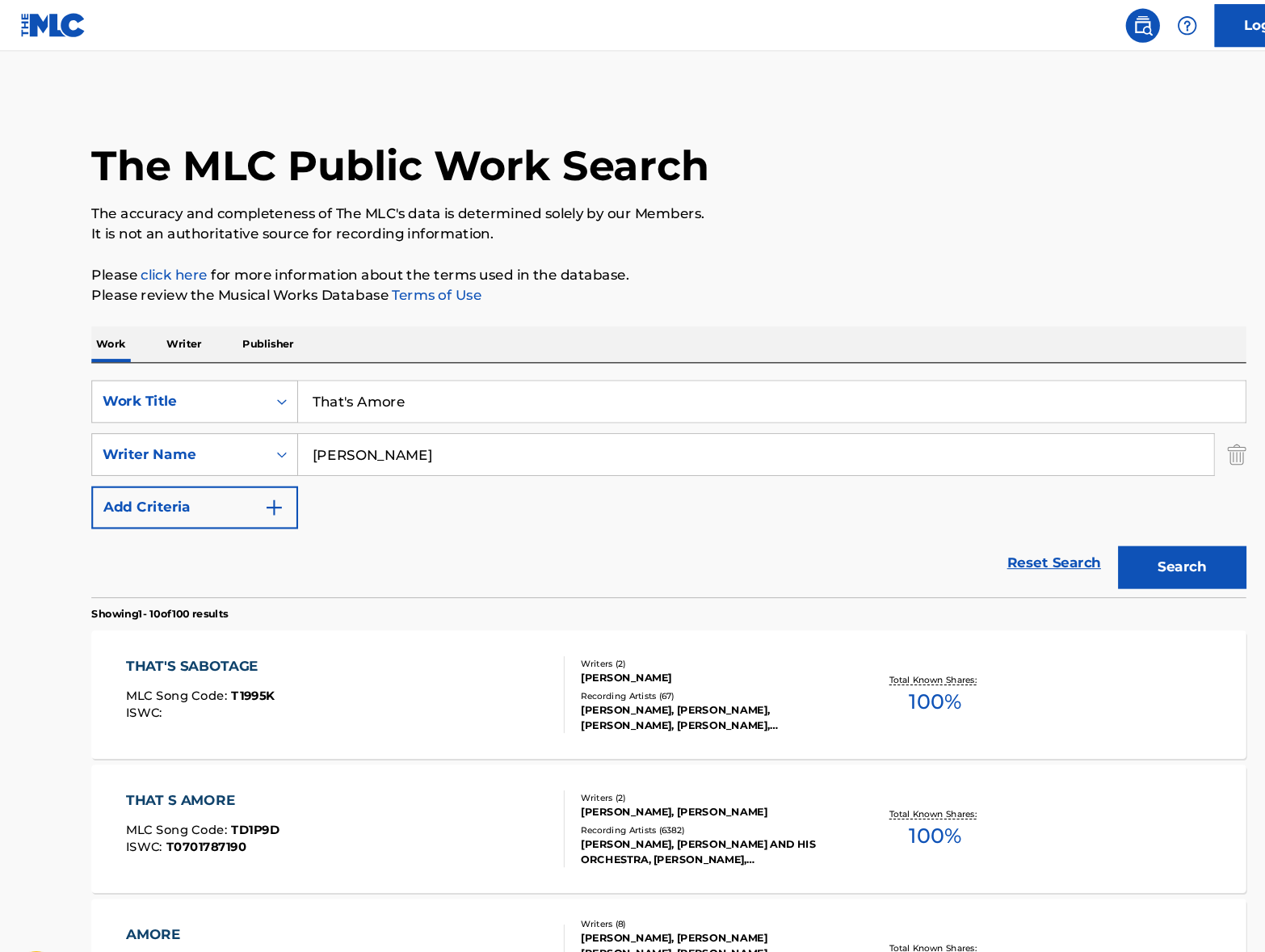
click at [1077, 17] on img at bounding box center [1080, 24] width 19 height 19
click at [1080, 18] on img at bounding box center [1080, 24] width 19 height 19
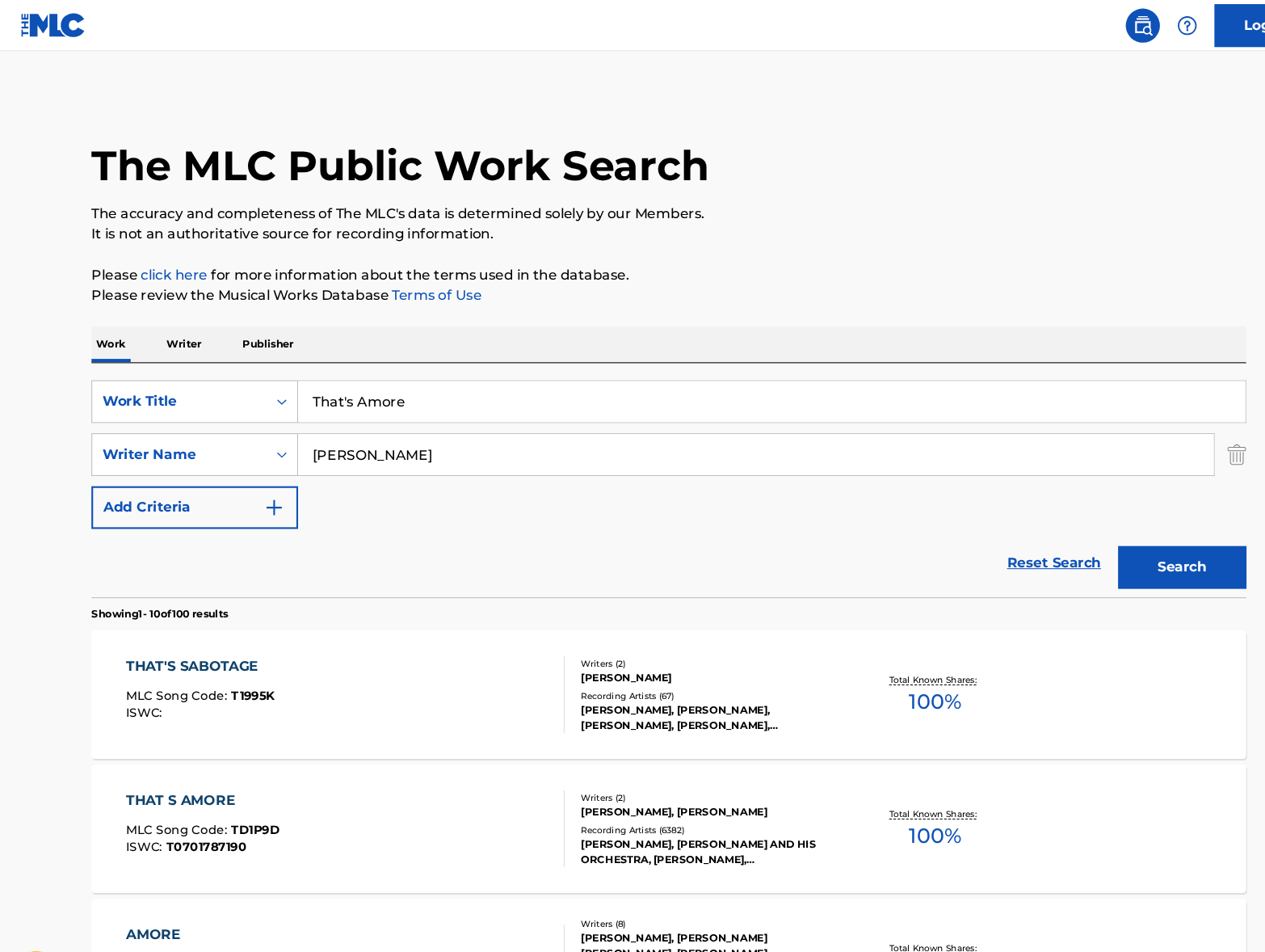
click at [1080, 18] on img at bounding box center [1080, 24] width 19 height 19
click at [1075, 14] on img at bounding box center [1080, 24] width 19 height 19
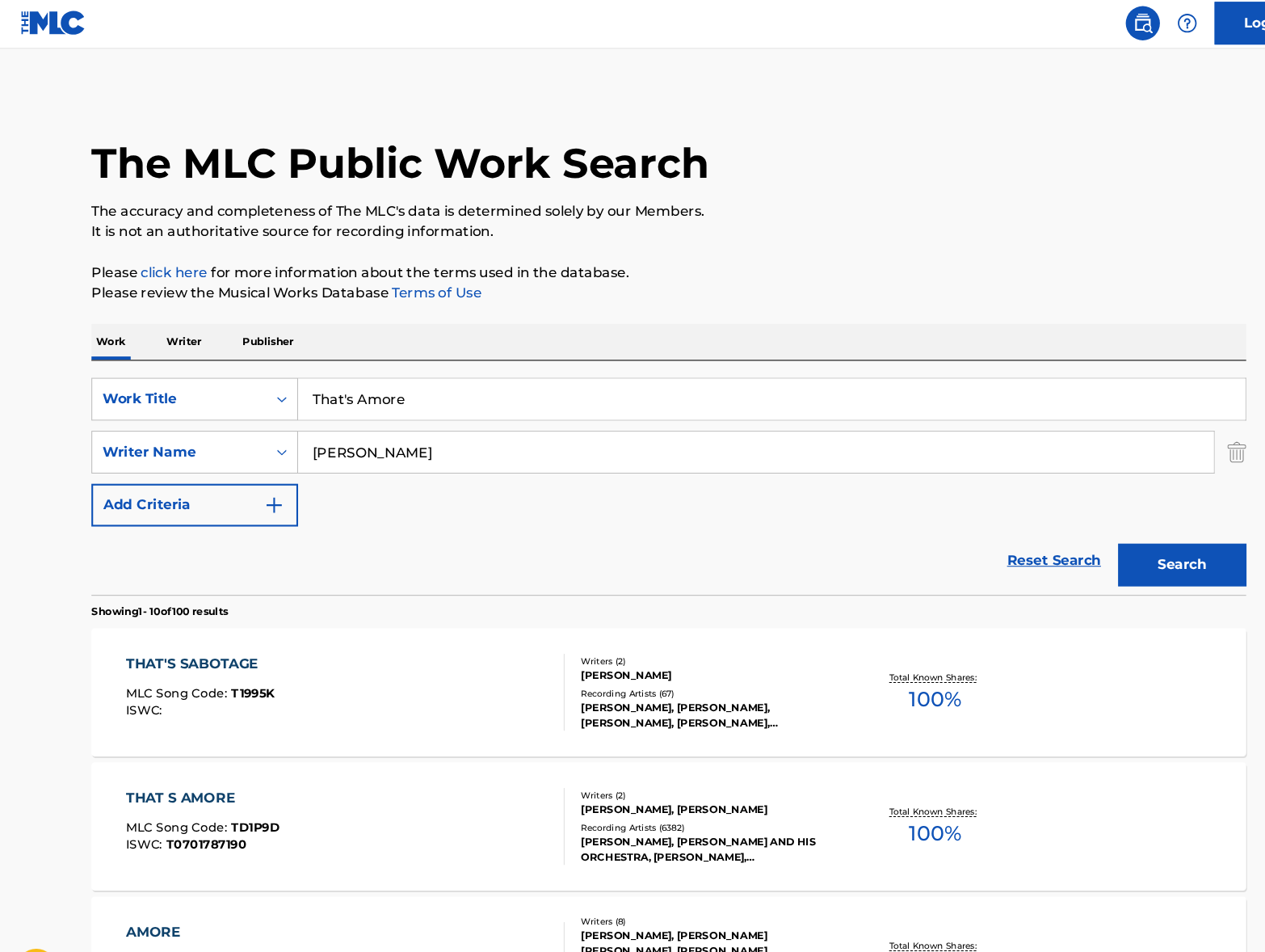
click at [433, 381] on input "That's Amore" at bounding box center [730, 380] width 896 height 39
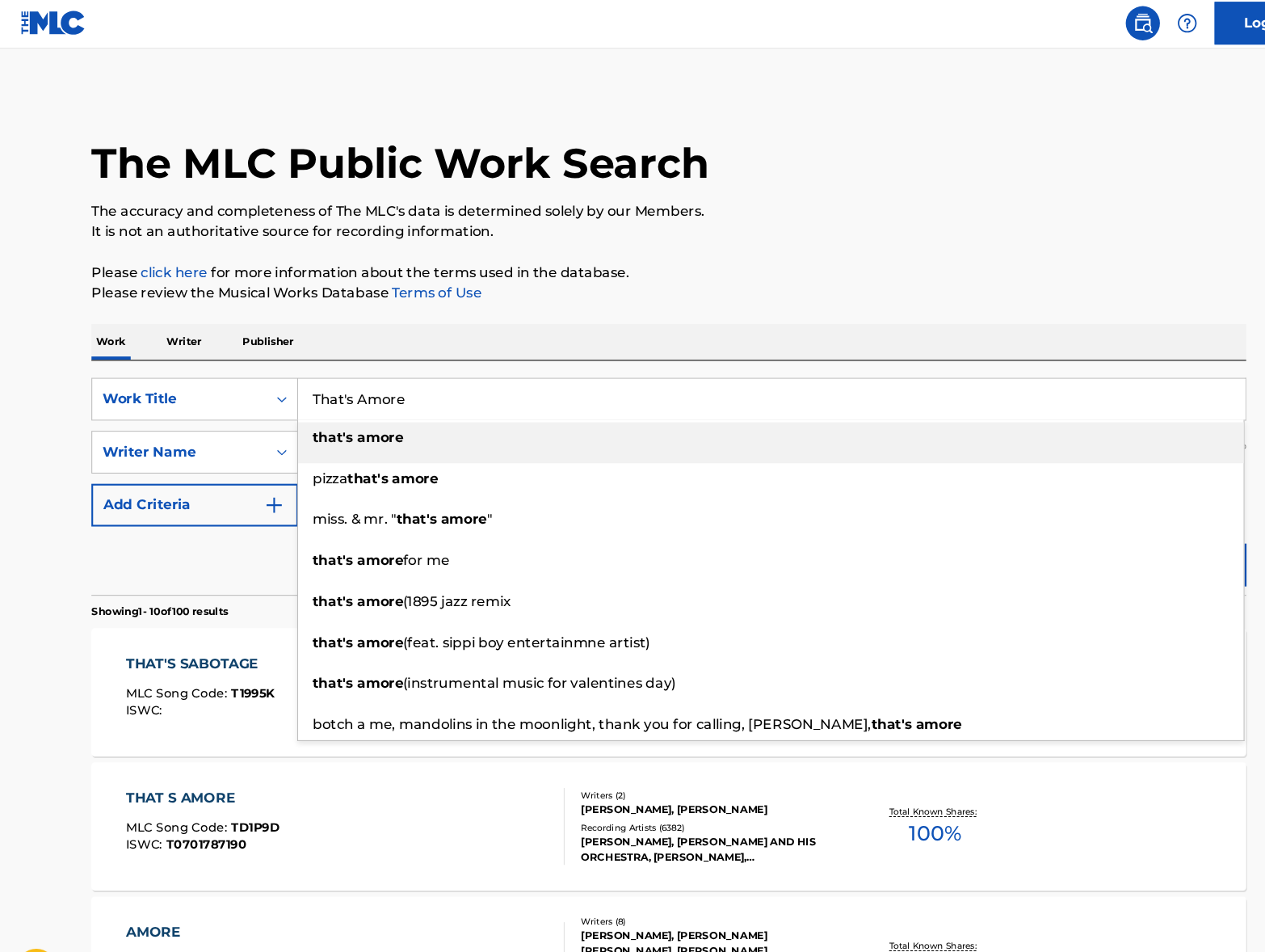
drag, startPoint x: 431, startPoint y: 379, endPoint x: 331, endPoint y: 376, distance: 100.0
click at [289, 373] on input "That's Amore" at bounding box center [730, 380] width 896 height 39
paste input "Blurred Lines"
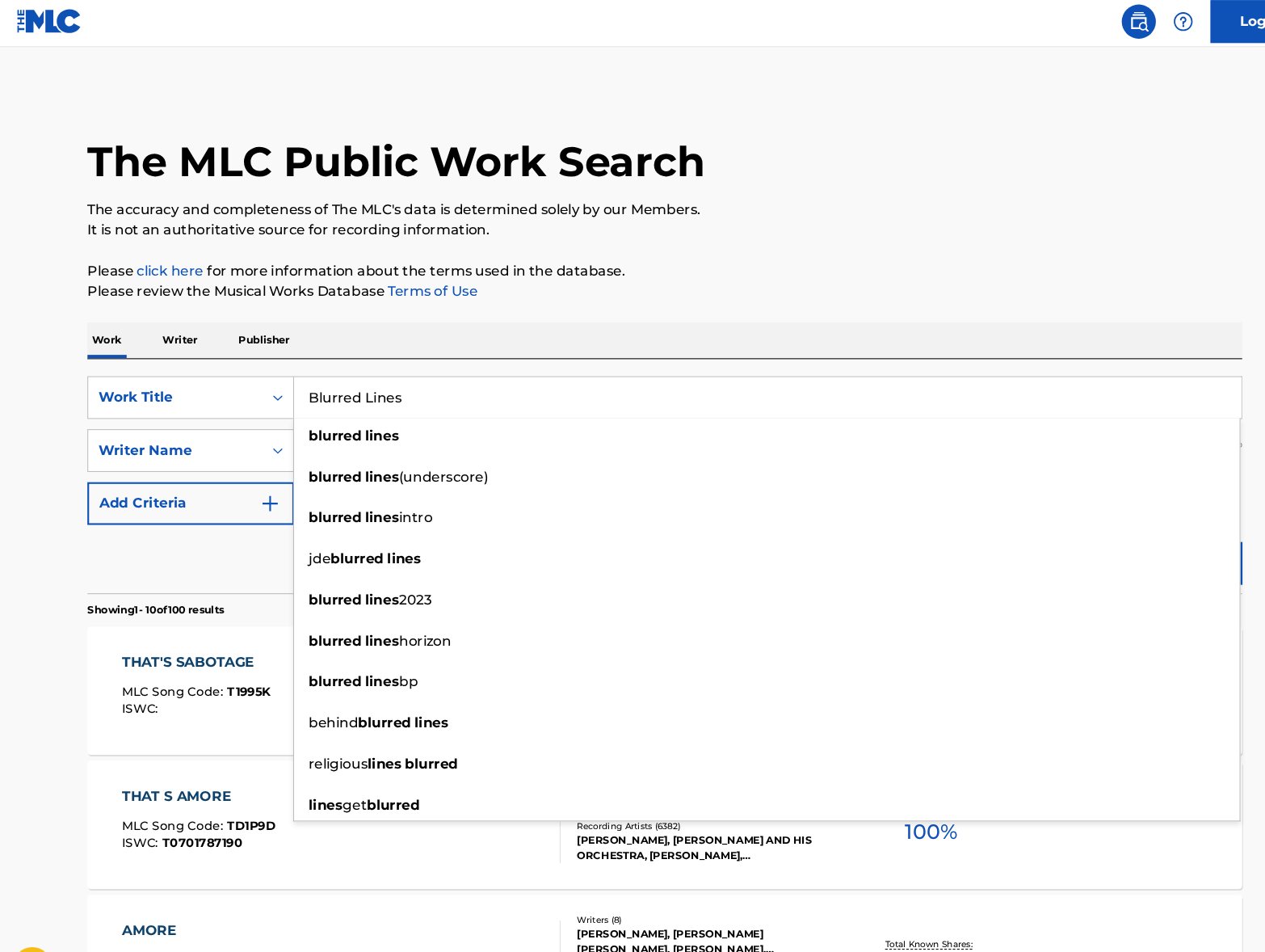
click at [445, 374] on input "Blurred Lines" at bounding box center [730, 380] width 896 height 39
type input "Blurred Lines"
click at [1114, 534] on button "Search" at bounding box center [1117, 536] width 121 height 41
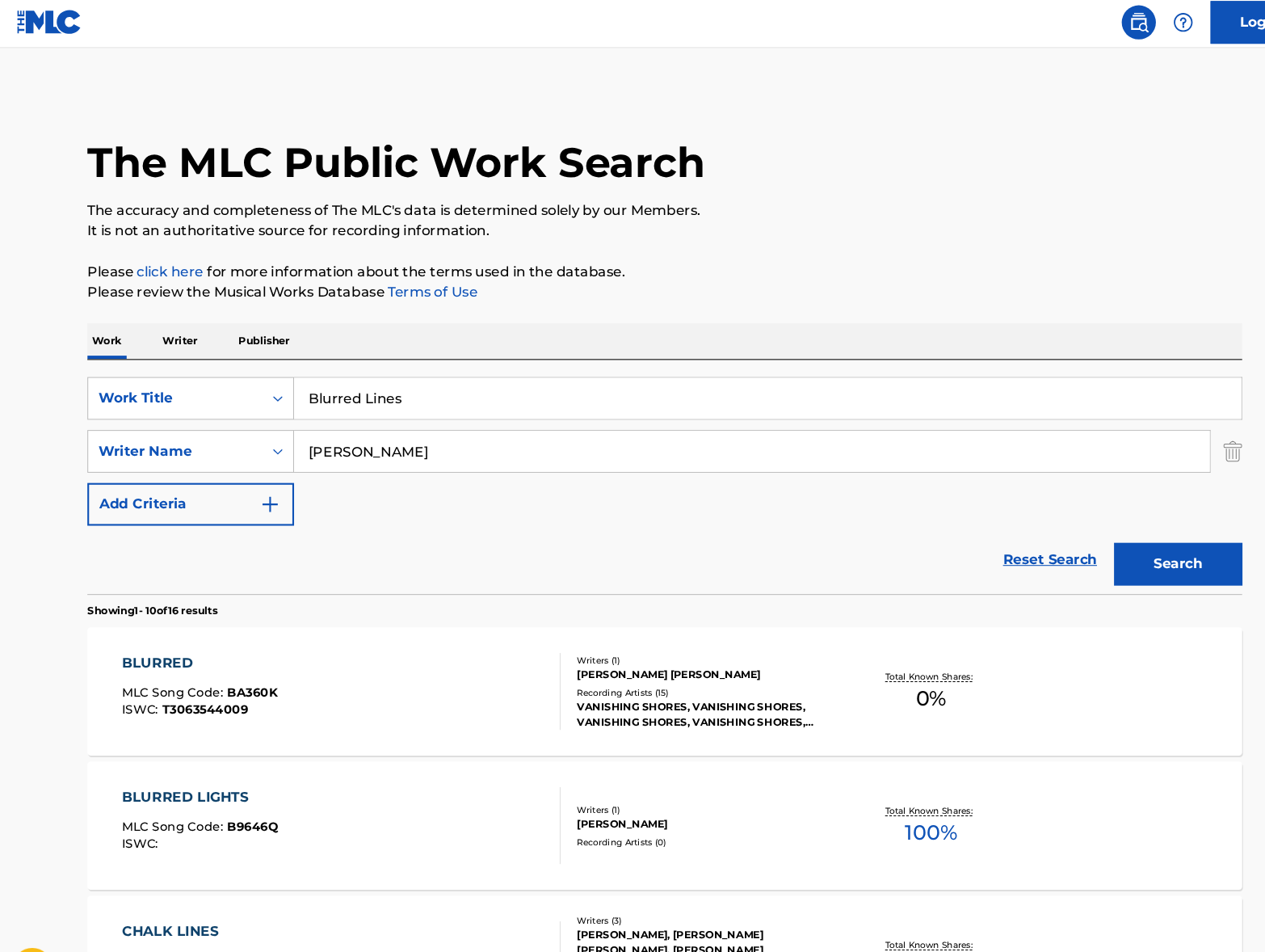
drag, startPoint x: 359, startPoint y: 426, endPoint x: 278, endPoint y: 421, distance: 81.2
click at [282, 421] on input "[PERSON_NAME]" at bounding box center [715, 430] width 866 height 39
drag, startPoint x: 1165, startPoint y: 421, endPoint x: 1145, endPoint y: 465, distance: 48.3
click at [1165, 421] on img "Search Form" at bounding box center [1169, 430] width 17 height 41
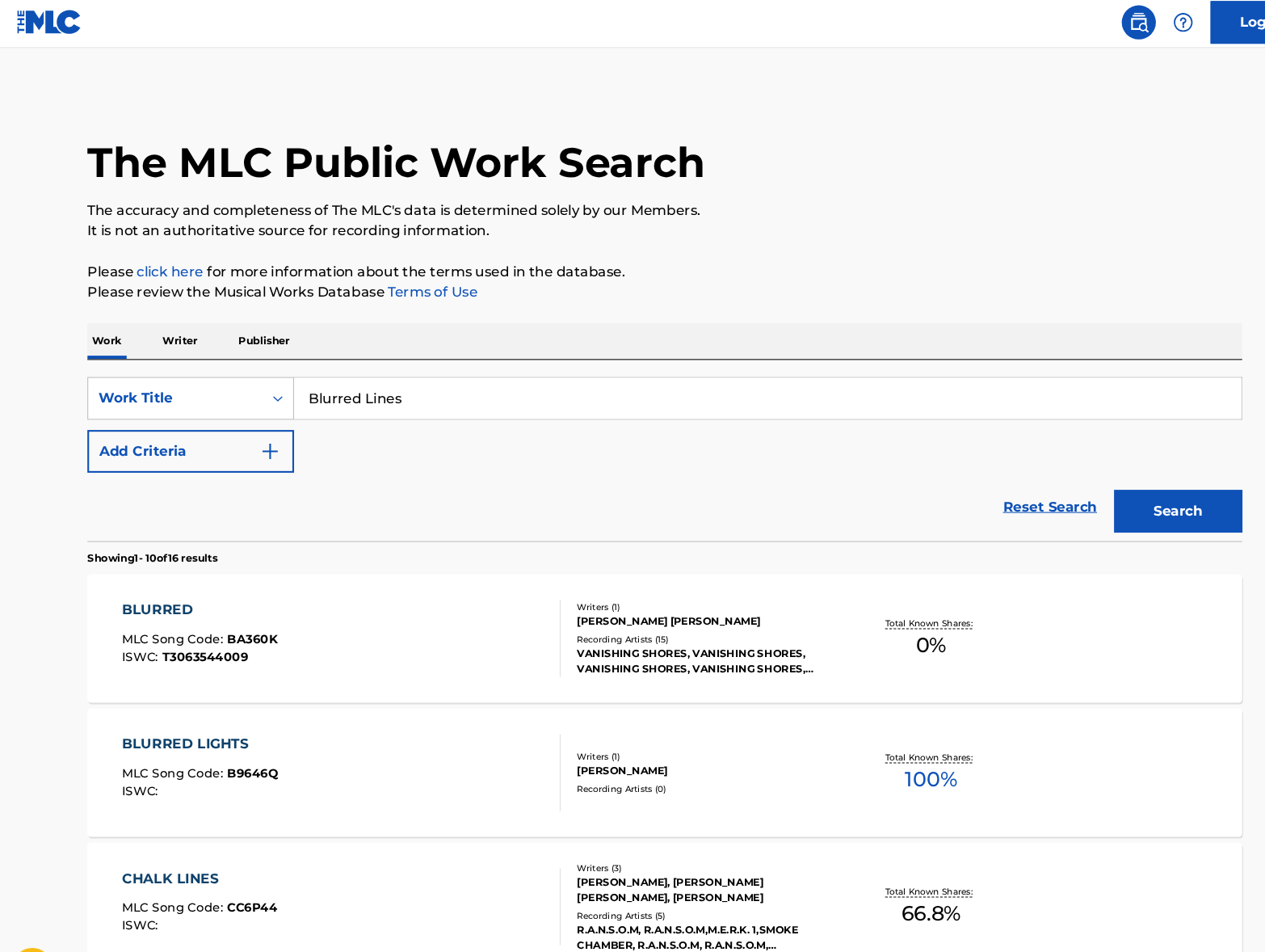
click at [1113, 483] on button "Search" at bounding box center [1117, 486] width 121 height 41
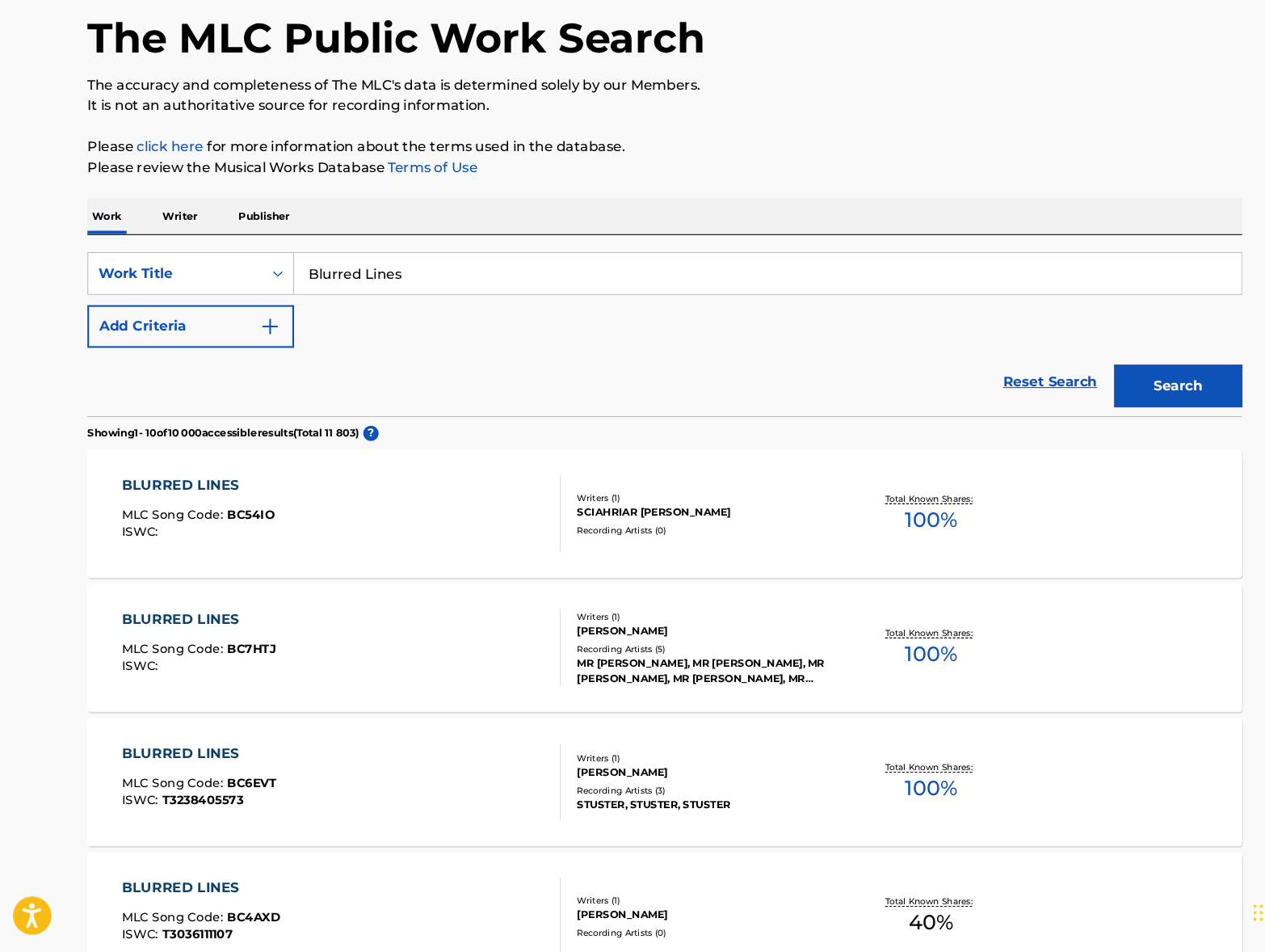
scroll to position [74, 0]
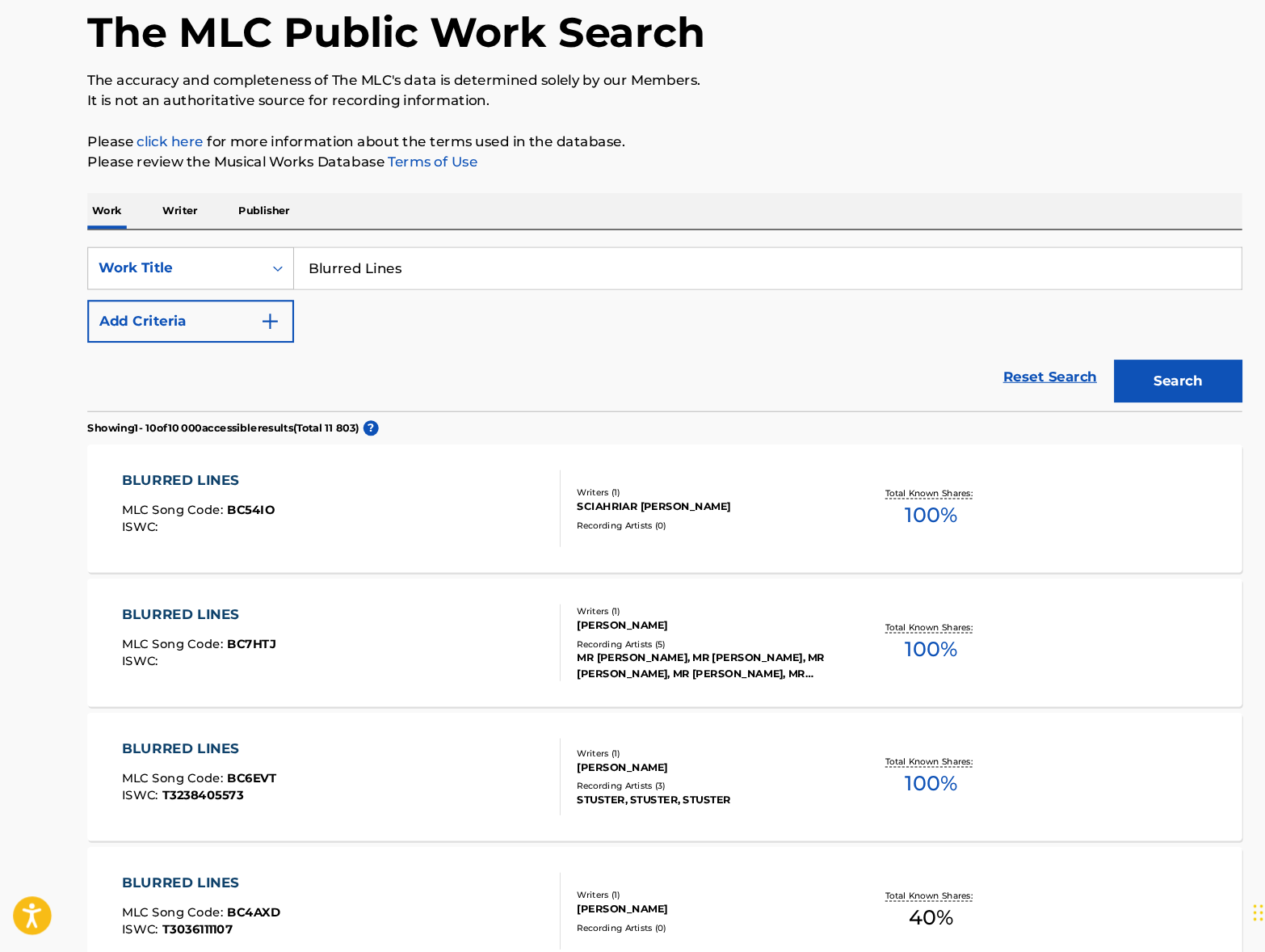
click at [209, 335] on button "Add Criteria" at bounding box center [184, 356] width 195 height 41
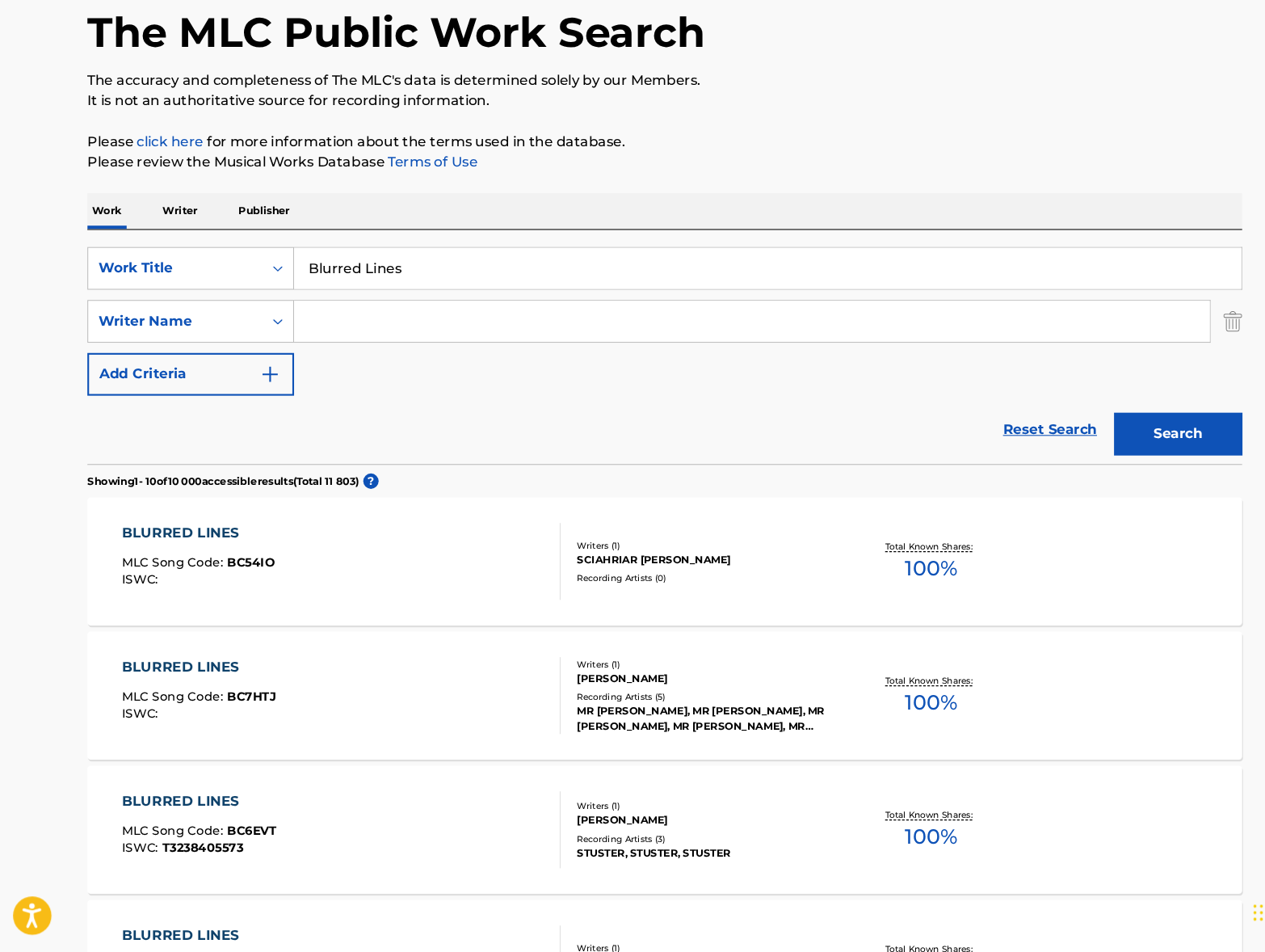
click at [497, 336] on input "Search Form" at bounding box center [715, 356] width 866 height 39
type input "pharrell"
click at [1108, 442] on button "Search" at bounding box center [1117, 462] width 121 height 41
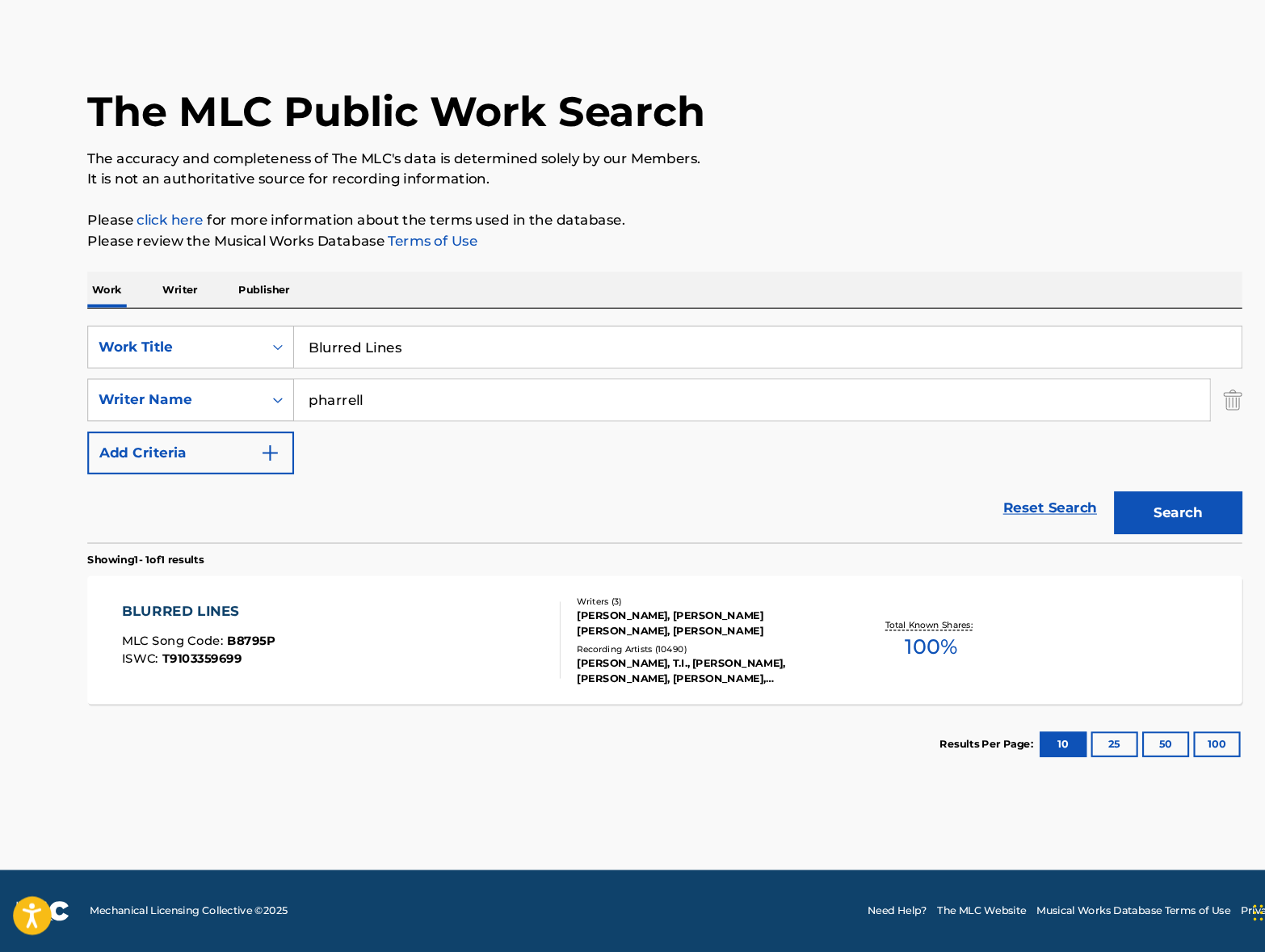
scroll to position [6, 0]
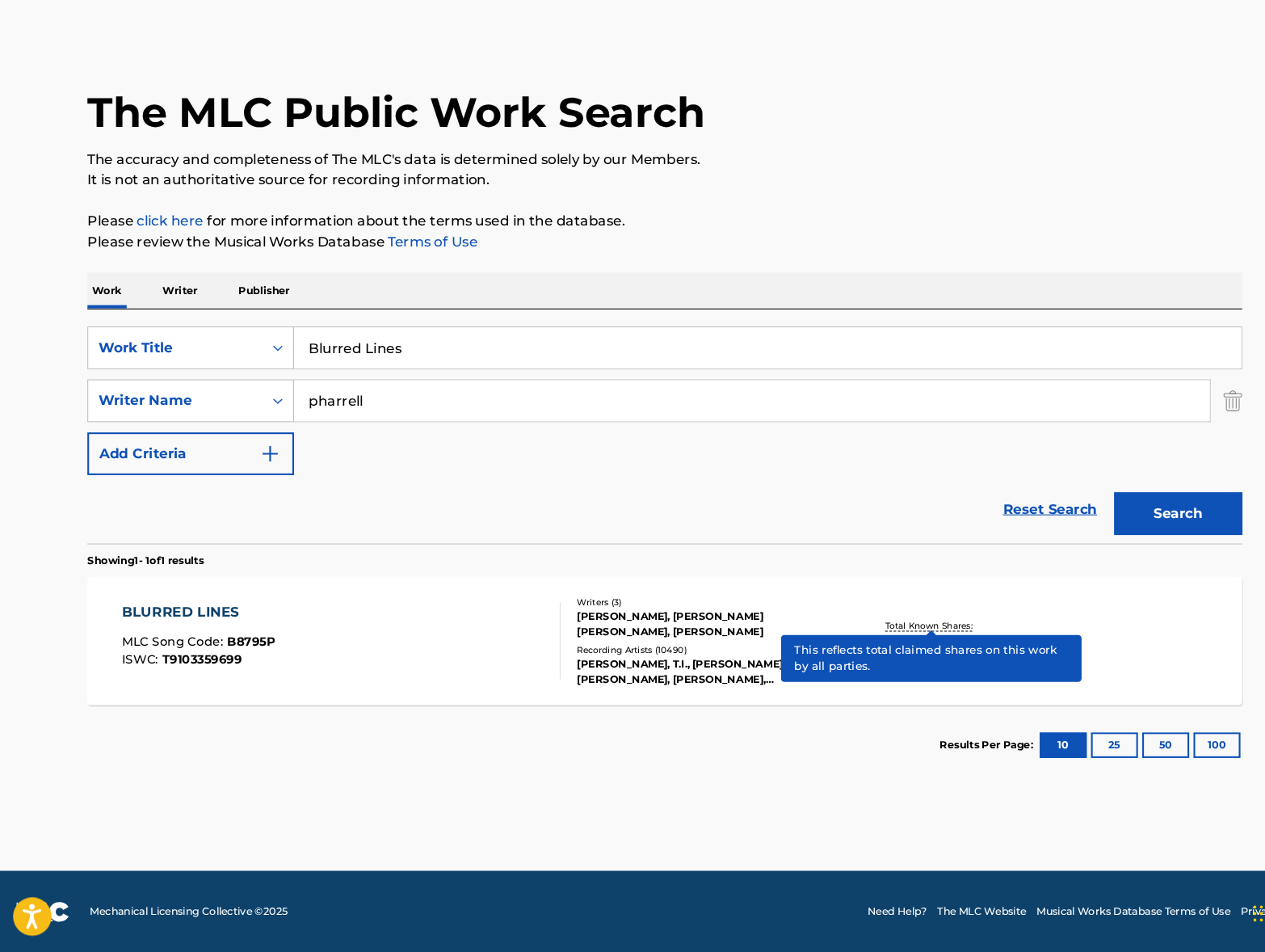
click at [872, 637] on p "Total Known Shares:" at bounding box center [883, 643] width 86 height 13
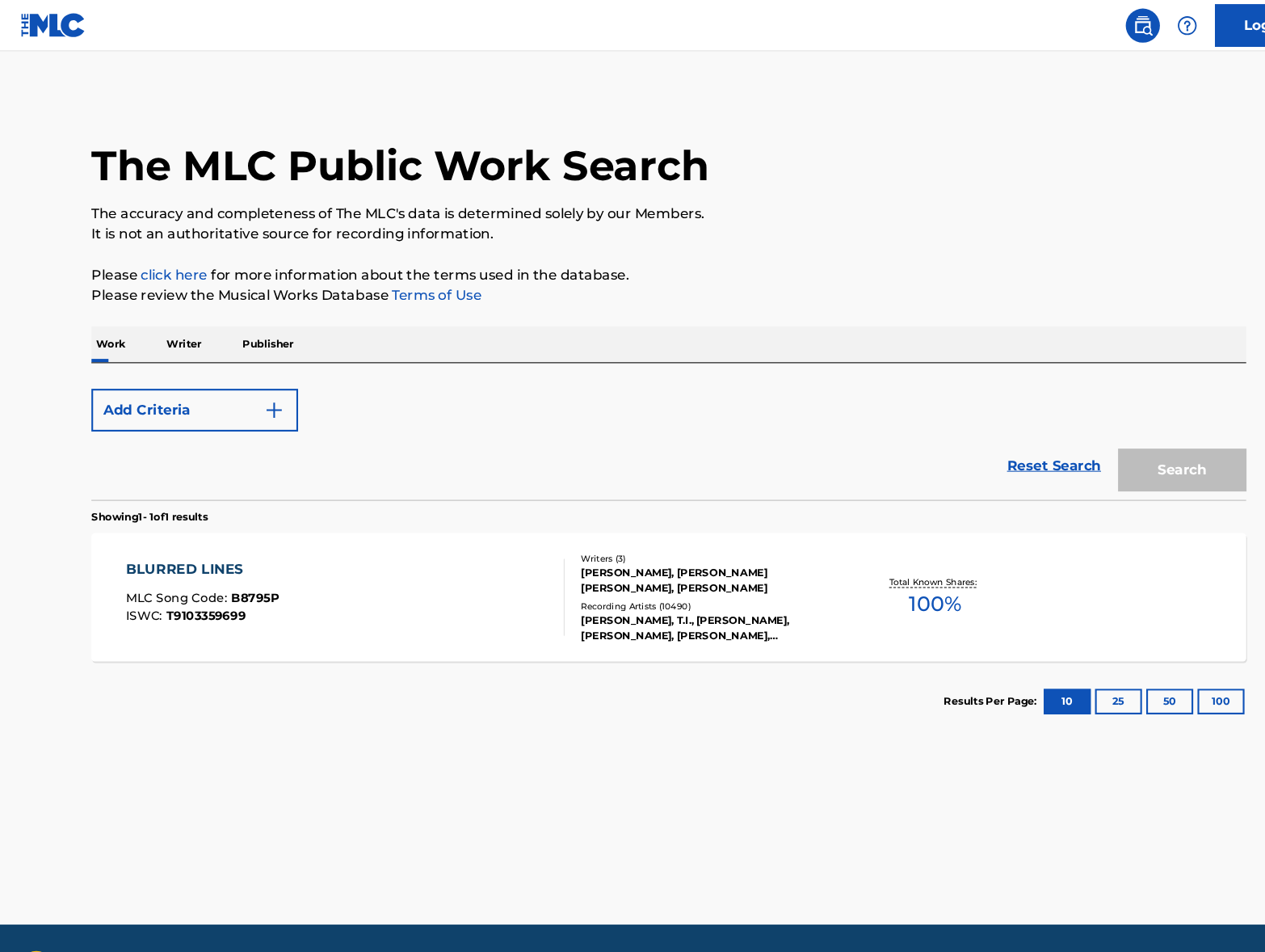
scroll to position [3, 0]
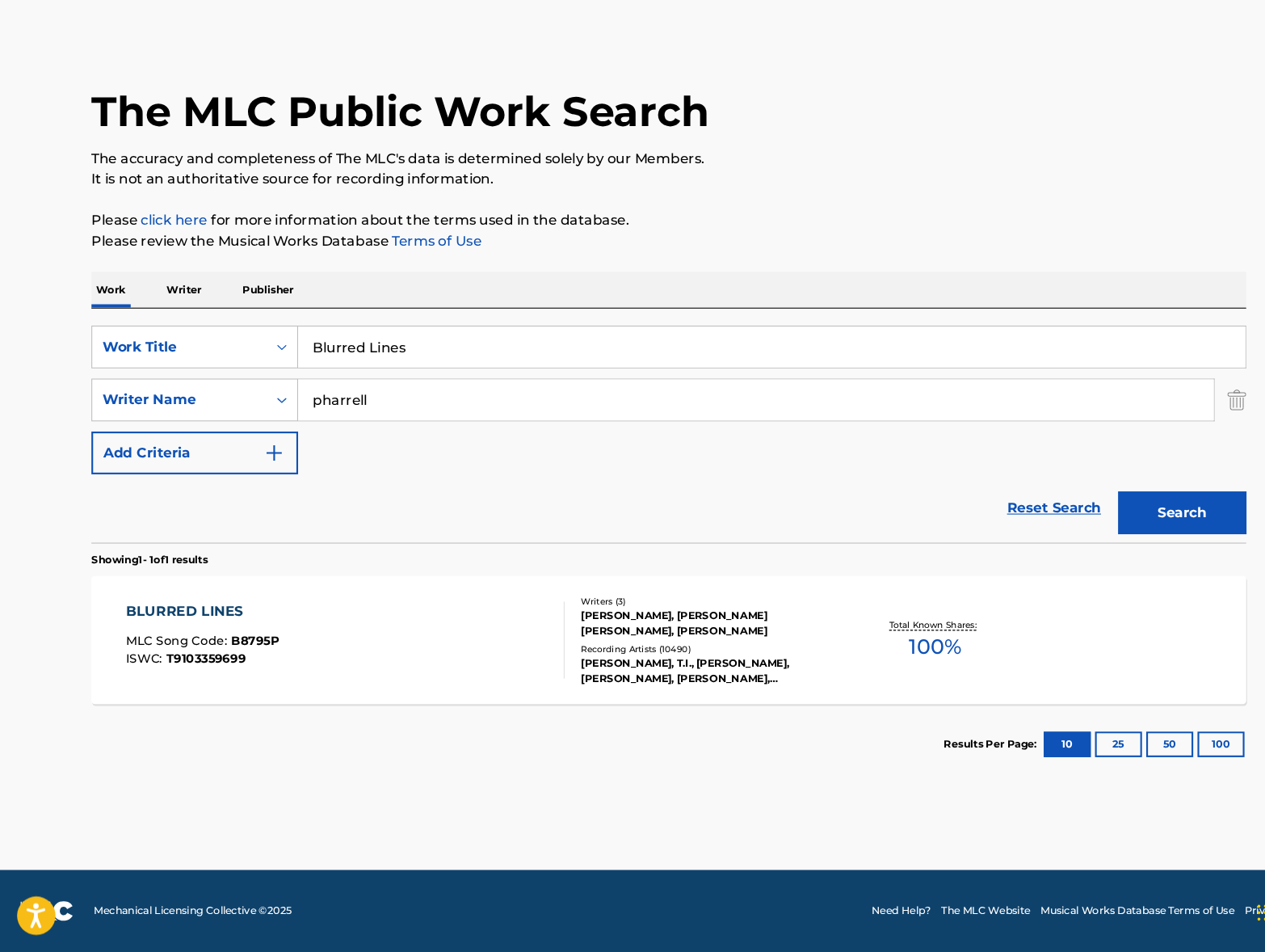
drag, startPoint x: 414, startPoint y: 323, endPoint x: 299, endPoint y: 322, distance: 115.0
click at [277, 360] on div "SearchWithCriteria61c2a611-cd2e-4a67-bf7d-e2594361f6c2 Work Title Blurred Lines" at bounding box center [632, 380] width 1092 height 41
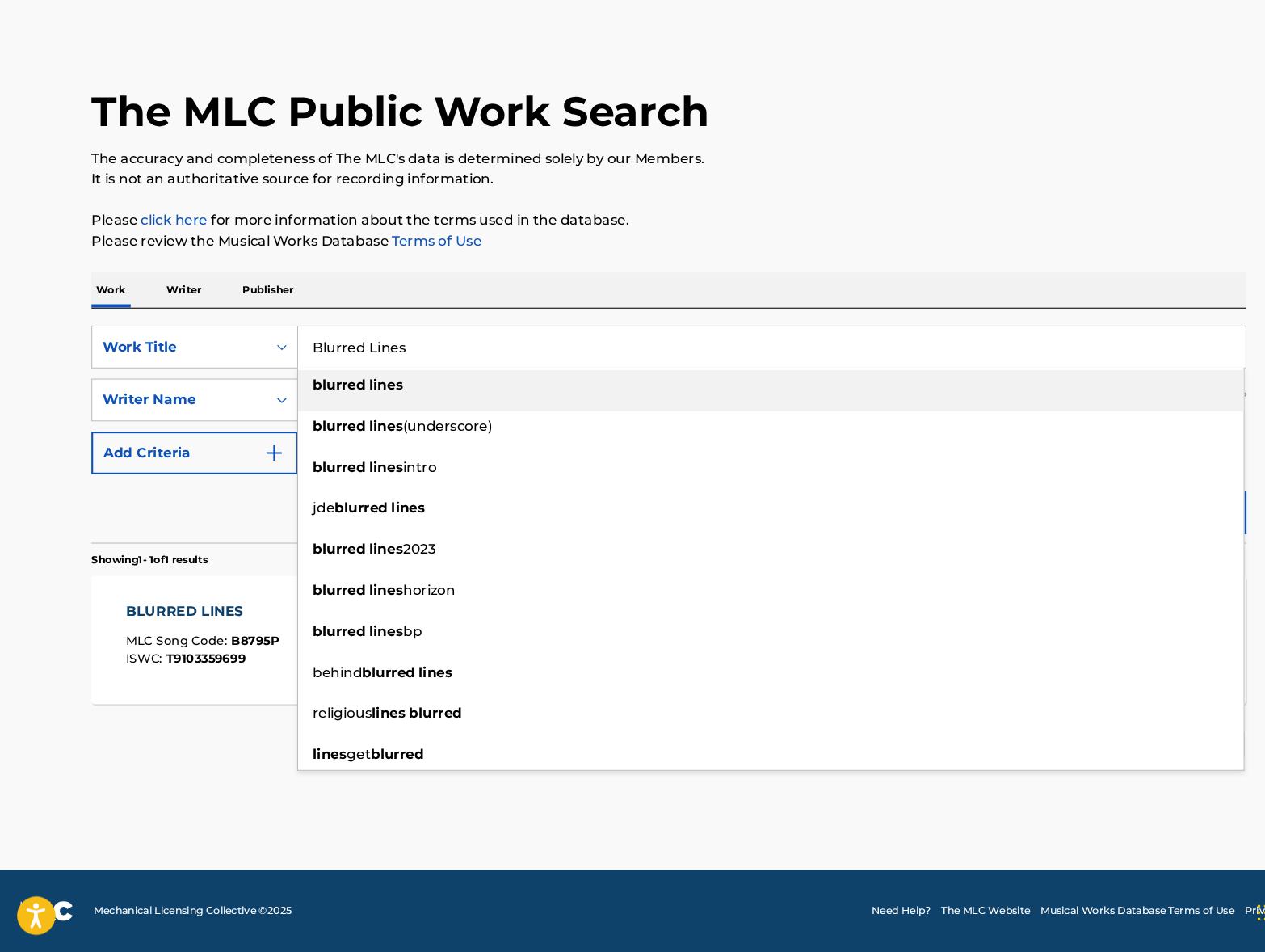
paste input "Toutes les mama"
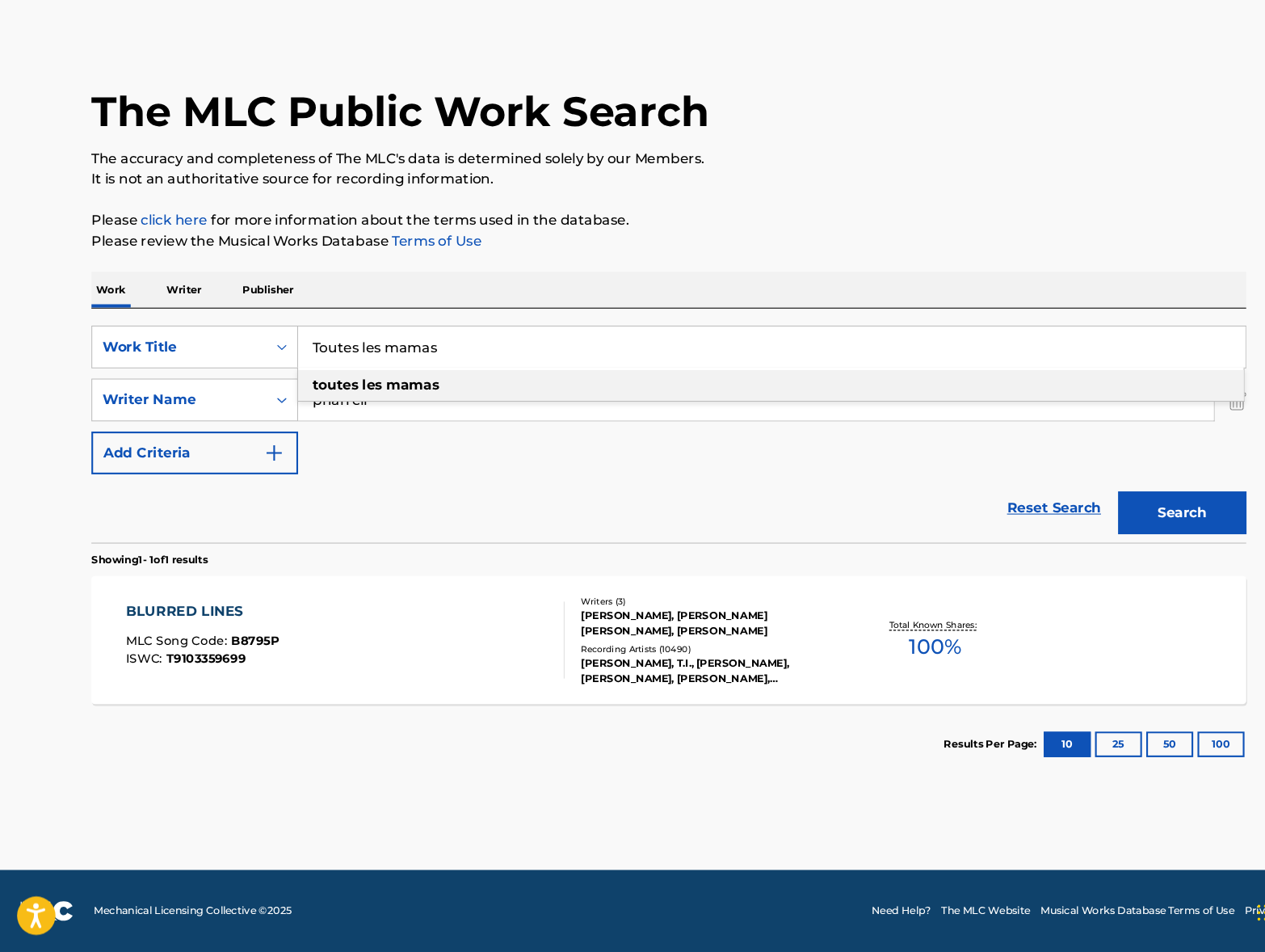
click at [417, 401] on div "toutes les mamas" at bounding box center [729, 416] width 894 height 29
type input "toutes les mamas"
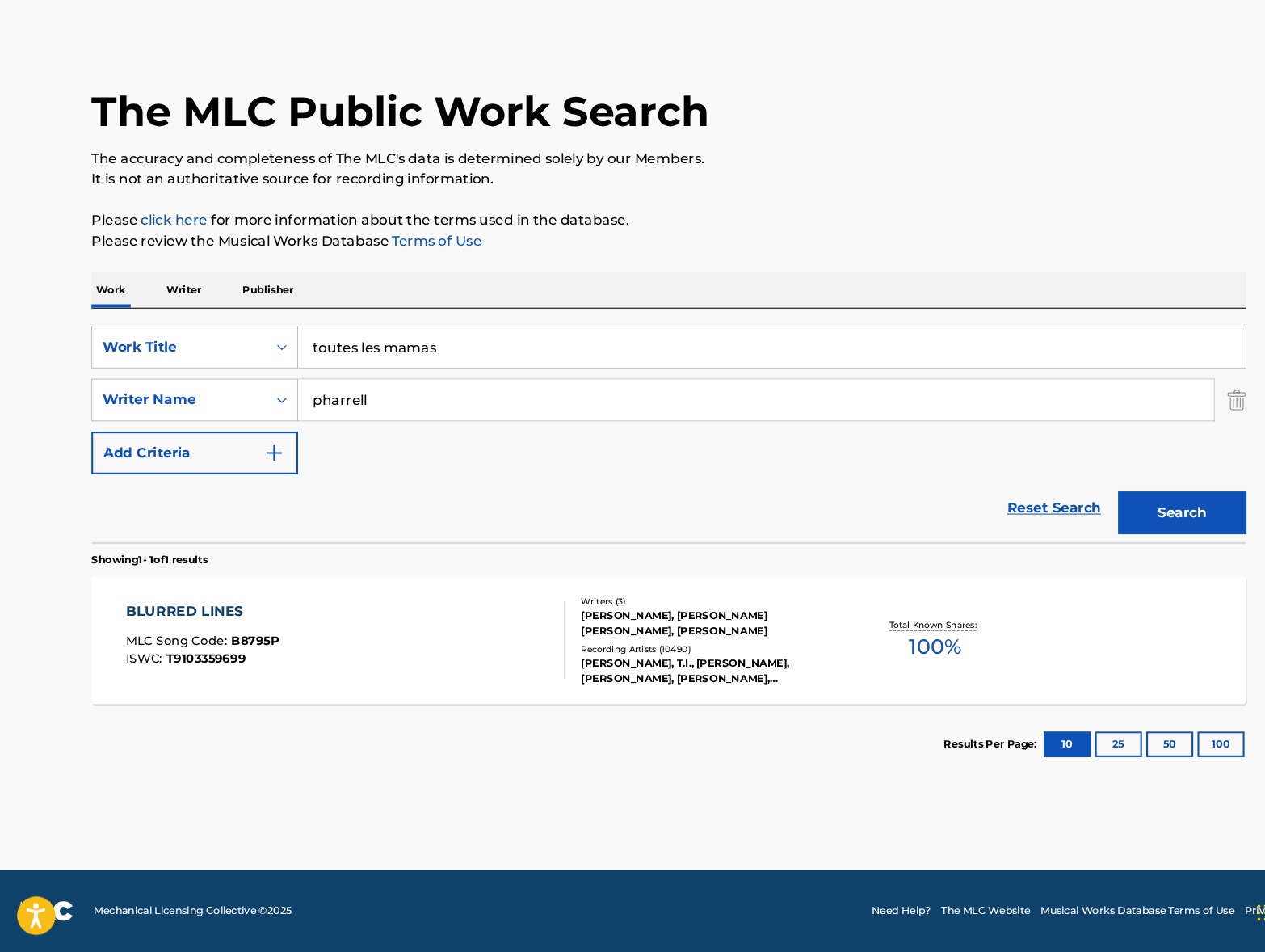
click at [379, 411] on input "pharrell" at bounding box center [715, 430] width 866 height 39
type input "p"
type input "m"
click at [1100, 516] on button "Search" at bounding box center [1117, 536] width 121 height 41
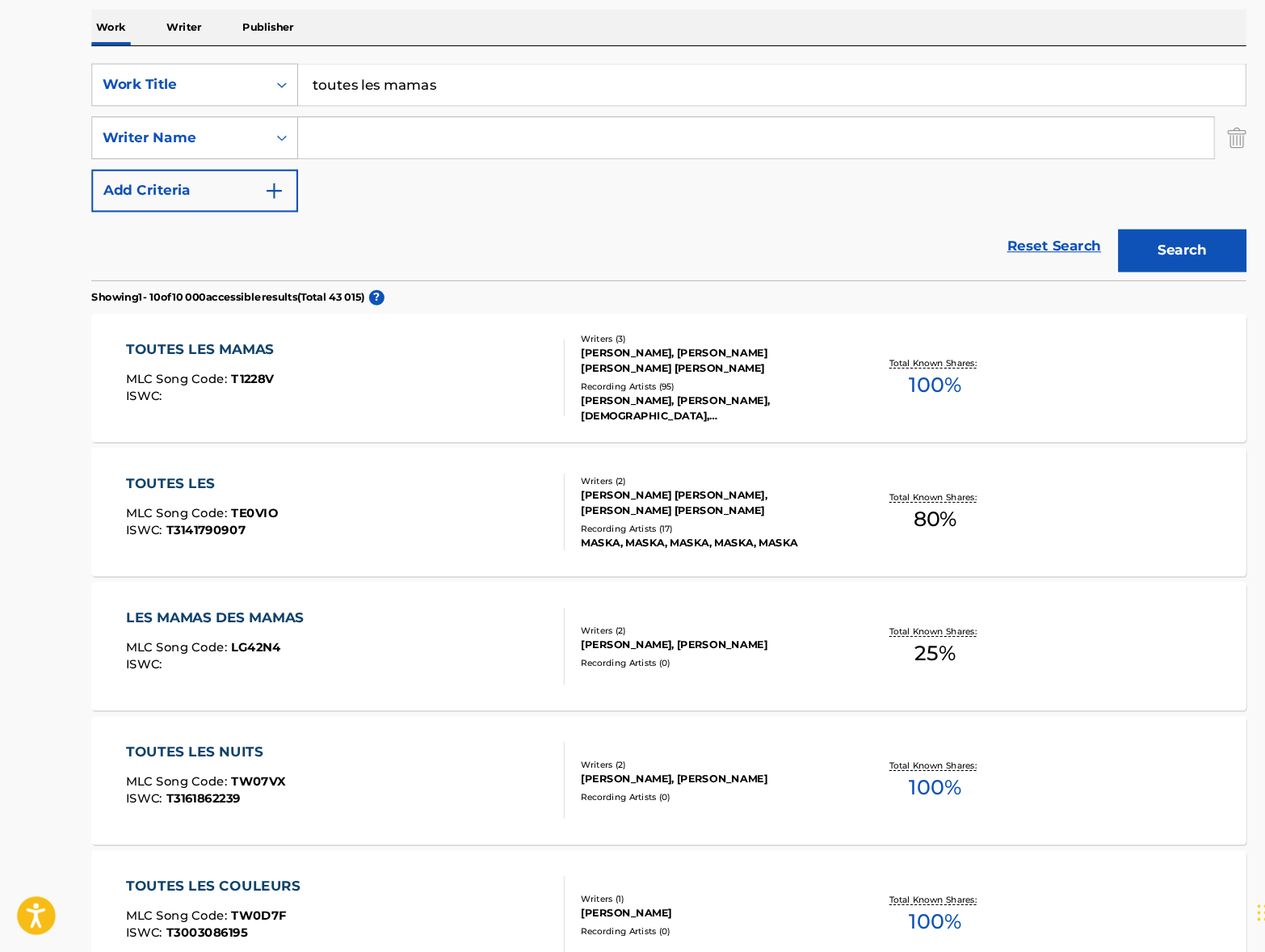
scroll to position [248, 0]
click at [987, 347] on div "TOUTES LES MAMAS MLC Song Code : T1228V ISWC : Writers ( 3 ) [PERSON_NAME], [PE…" at bounding box center [632, 407] width 1092 height 121
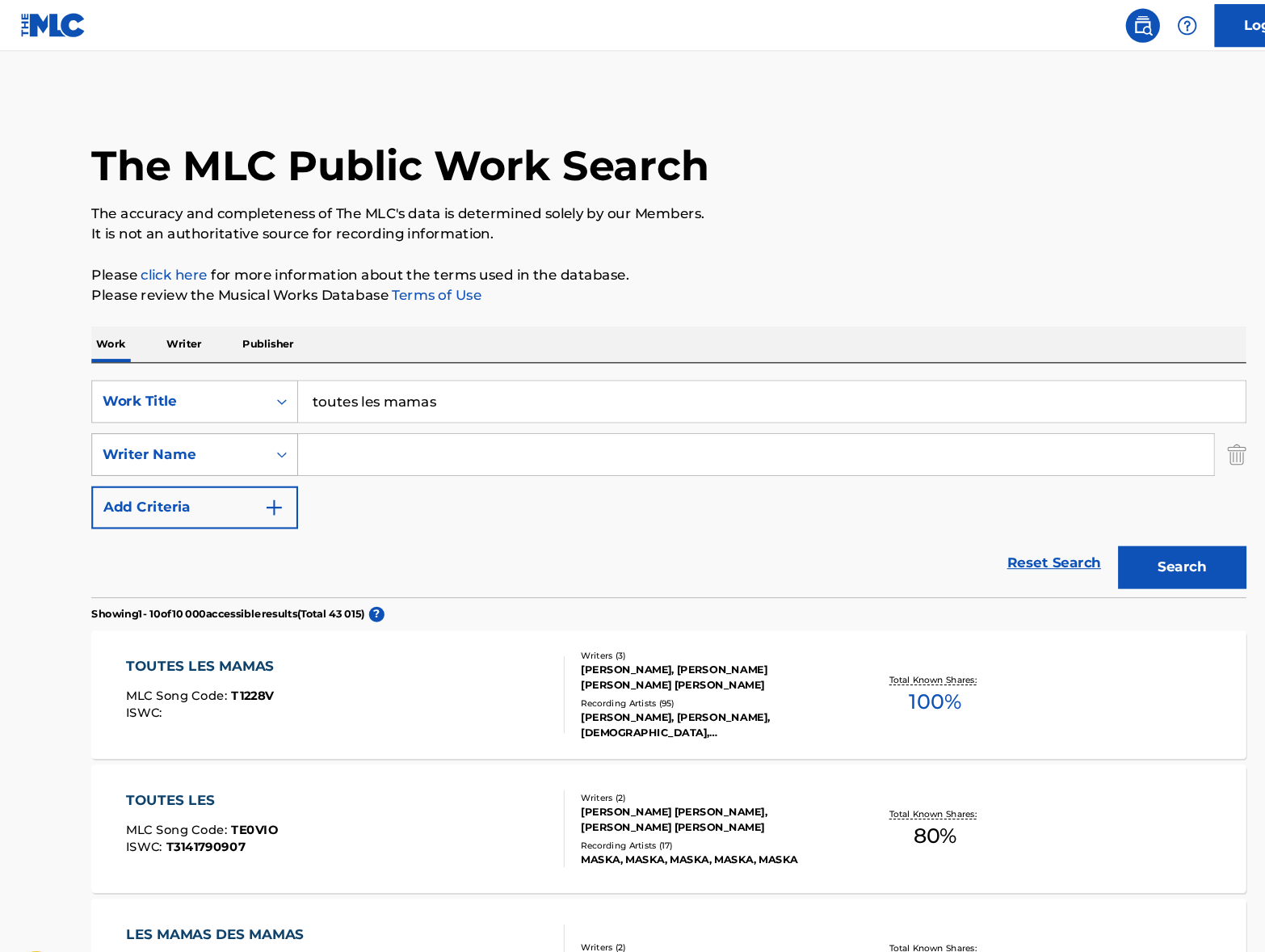
click at [261, 434] on icon "Search Form" at bounding box center [266, 429] width 16 height 16
paste input "Verhees"
type input "Verhees"
drag, startPoint x: 1121, startPoint y: 531, endPoint x: 1001, endPoint y: 523, distance: 120.3
click at [1120, 531] on button "Search" at bounding box center [1117, 536] width 121 height 41
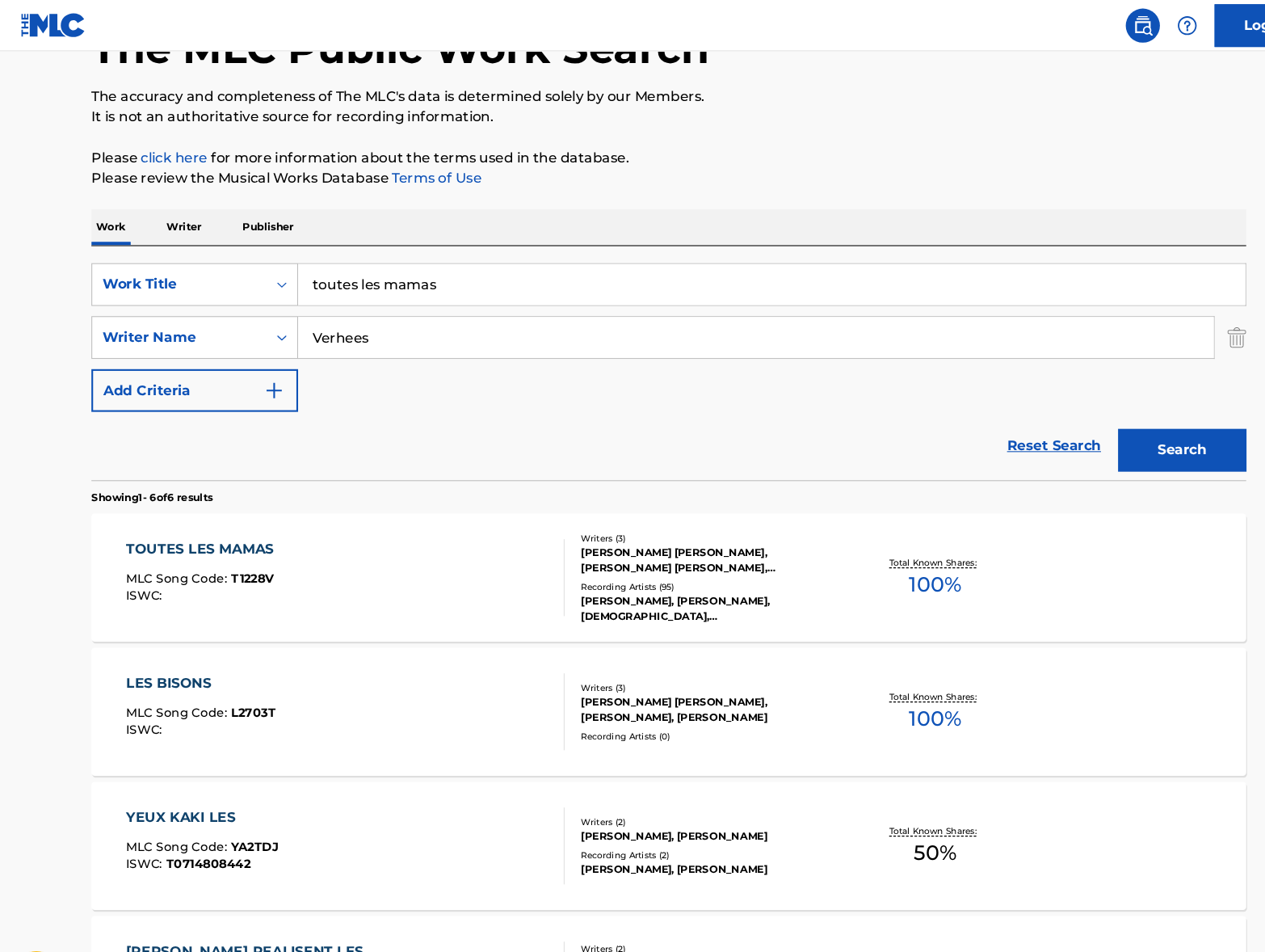
scroll to position [104, 0]
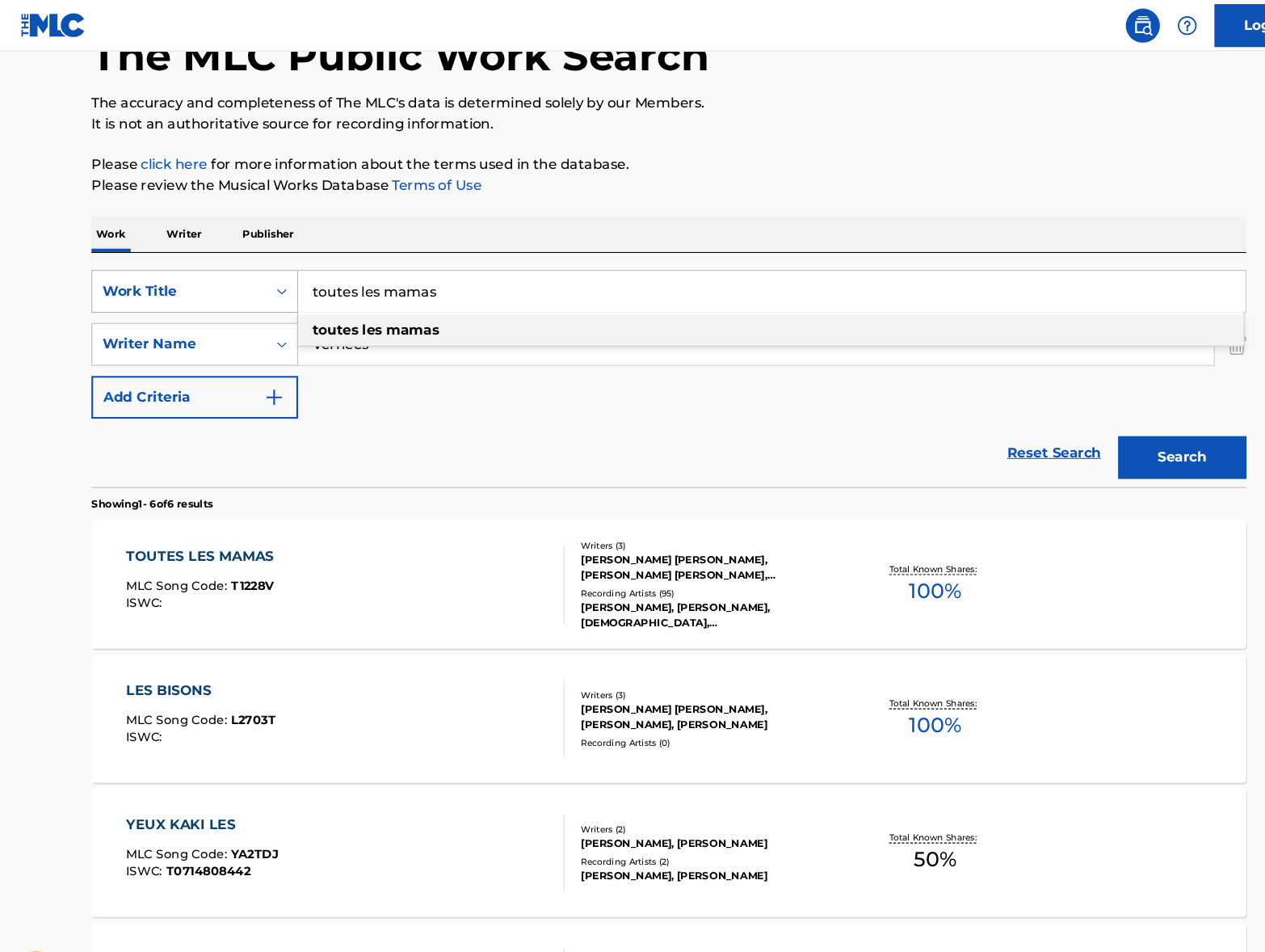
drag, startPoint x: 446, startPoint y: 275, endPoint x: 276, endPoint y: 267, distance: 170.2
click at [276, 267] on div "SearchWithCriteria61c2a611-cd2e-4a67-bf7d-e2594361f6c2 Work Title toutes les ma…" at bounding box center [632, 275] width 1092 height 41
paste input "Love Me Some You"
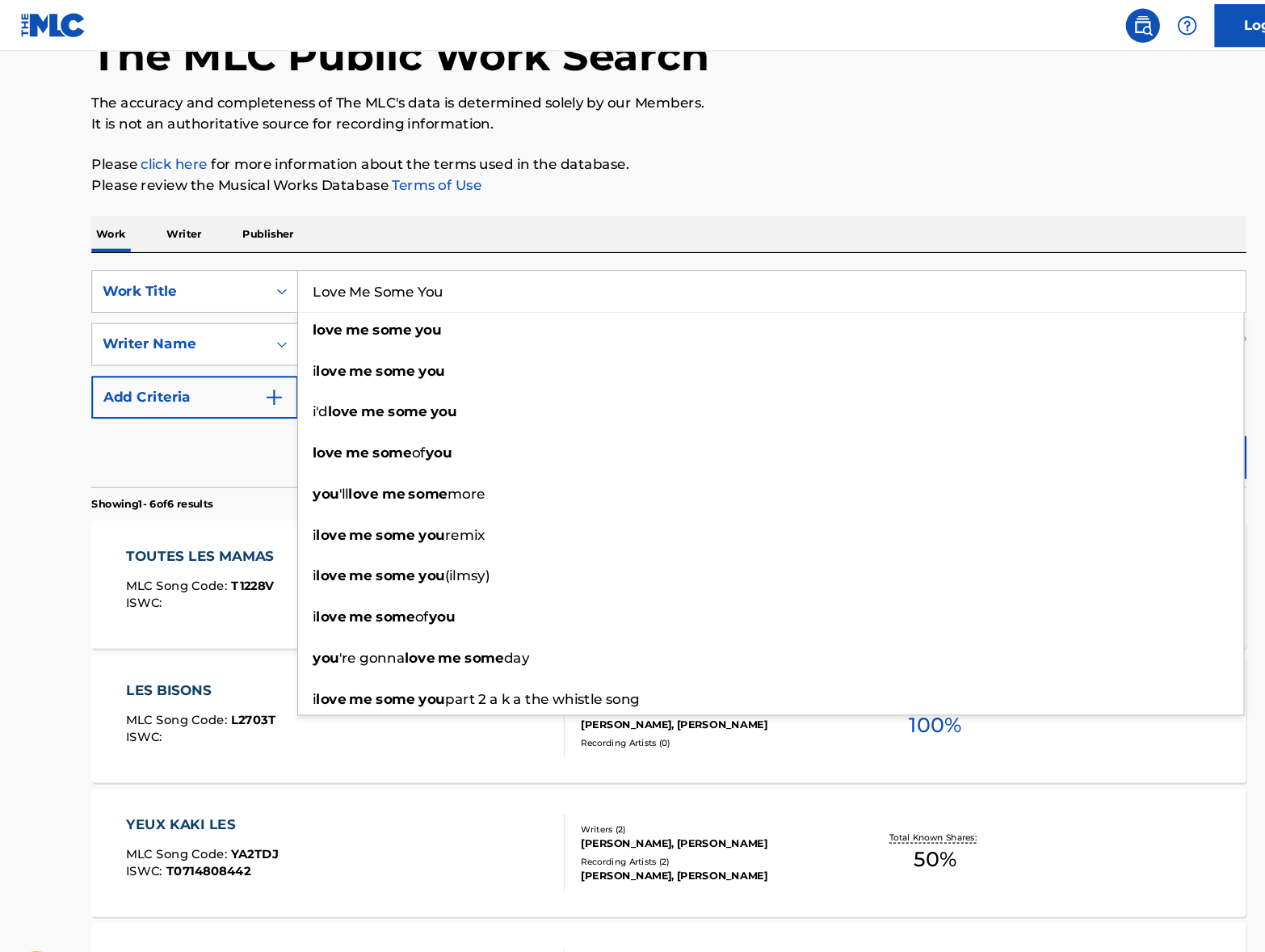
click at [503, 264] on input "Love Me Some You" at bounding box center [730, 275] width 896 height 39
type input "Love Me Some You"
click at [534, 178] on p "Please review the Musical Works Database Terms of Use" at bounding box center [632, 175] width 1092 height 19
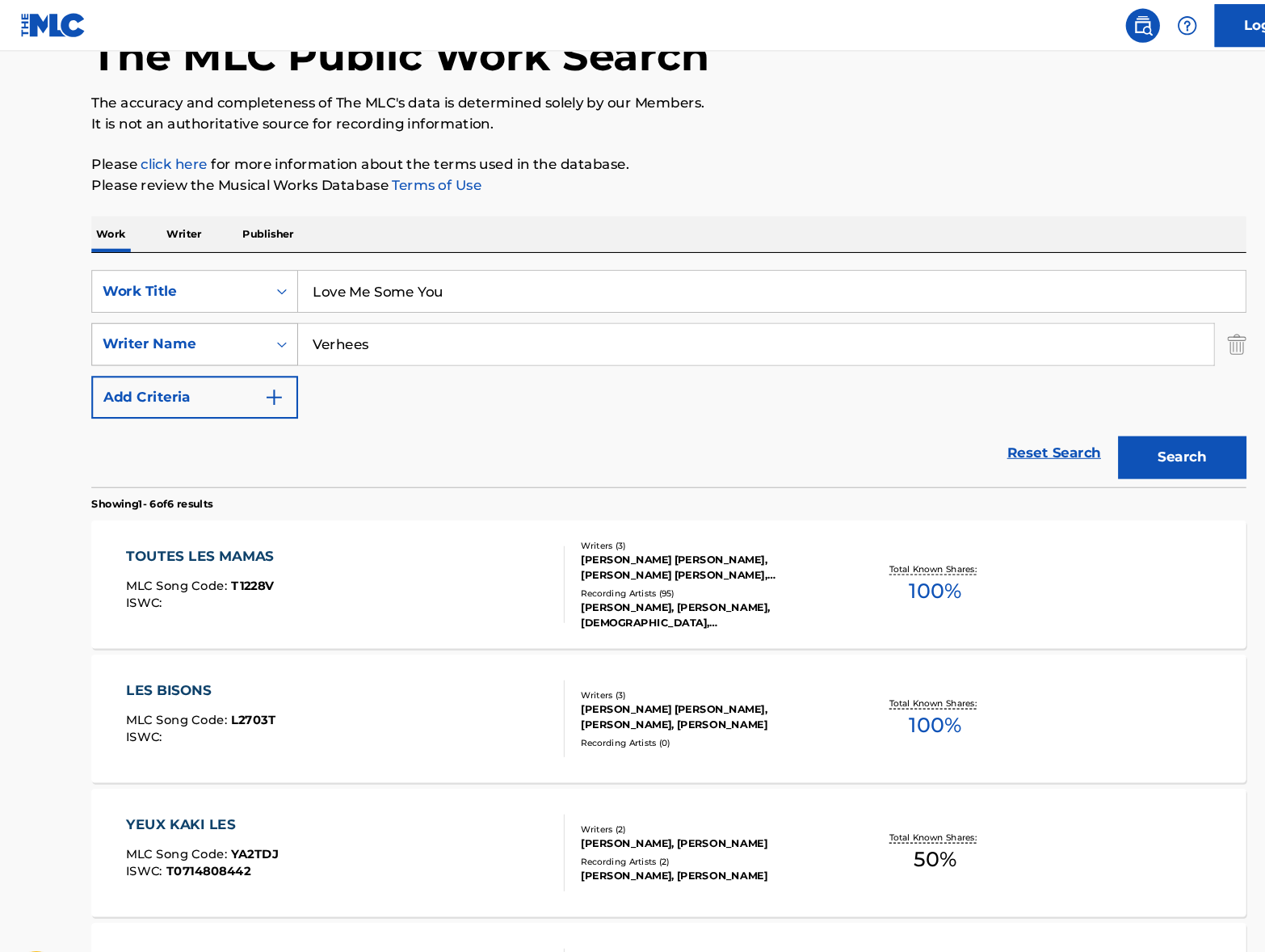
drag, startPoint x: 357, startPoint y: 325, endPoint x: 260, endPoint y: 318, distance: 97.3
click at [260, 318] on div "SearchWithCriteria3305949f-f289-485d-b1ae-f659daf7d83c Writer Name [PERSON_NAME]" at bounding box center [632, 326] width 1092 height 41
click at [1128, 430] on button "Search" at bounding box center [1117, 432] width 121 height 41
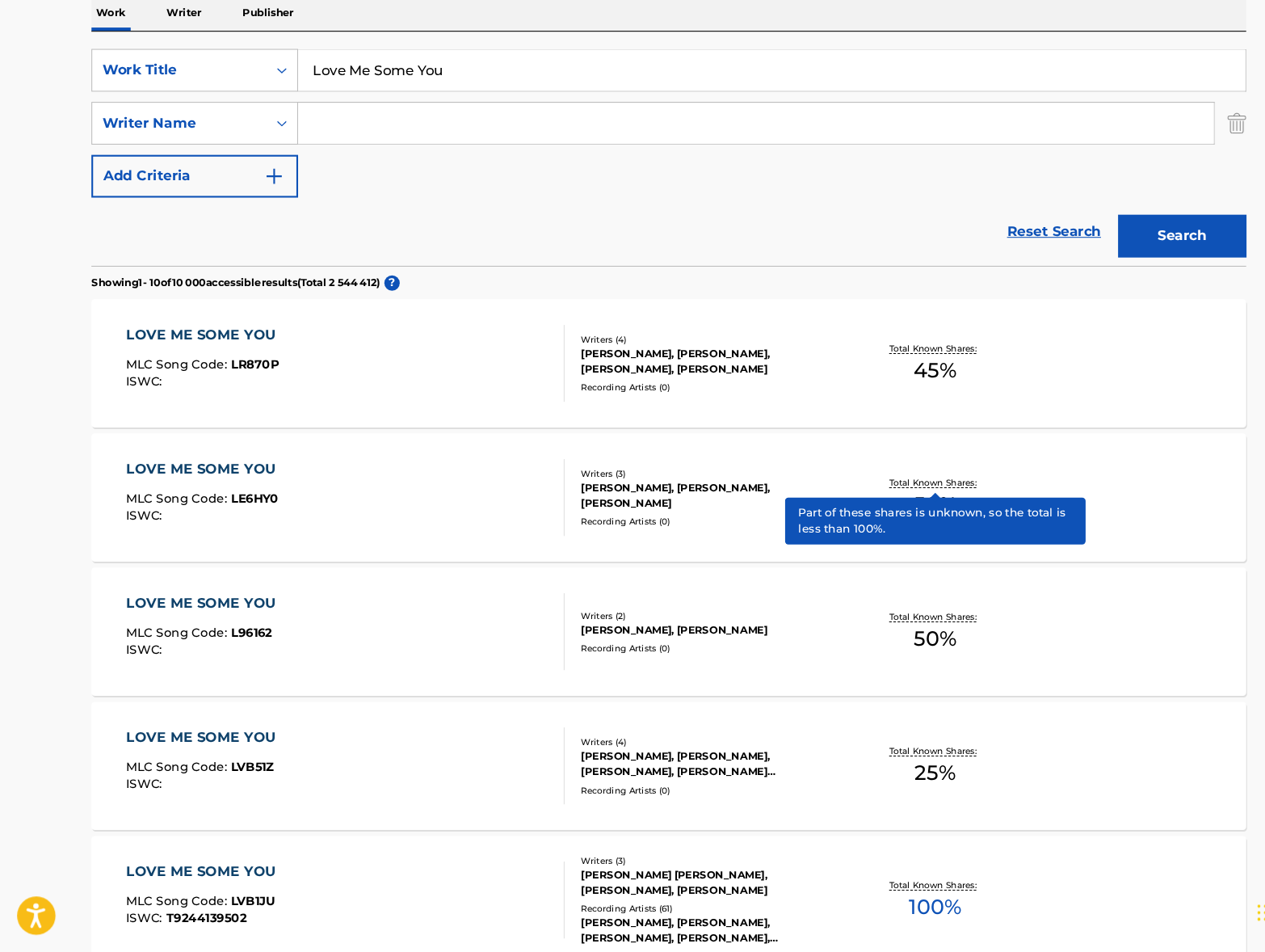
scroll to position [268, 0]
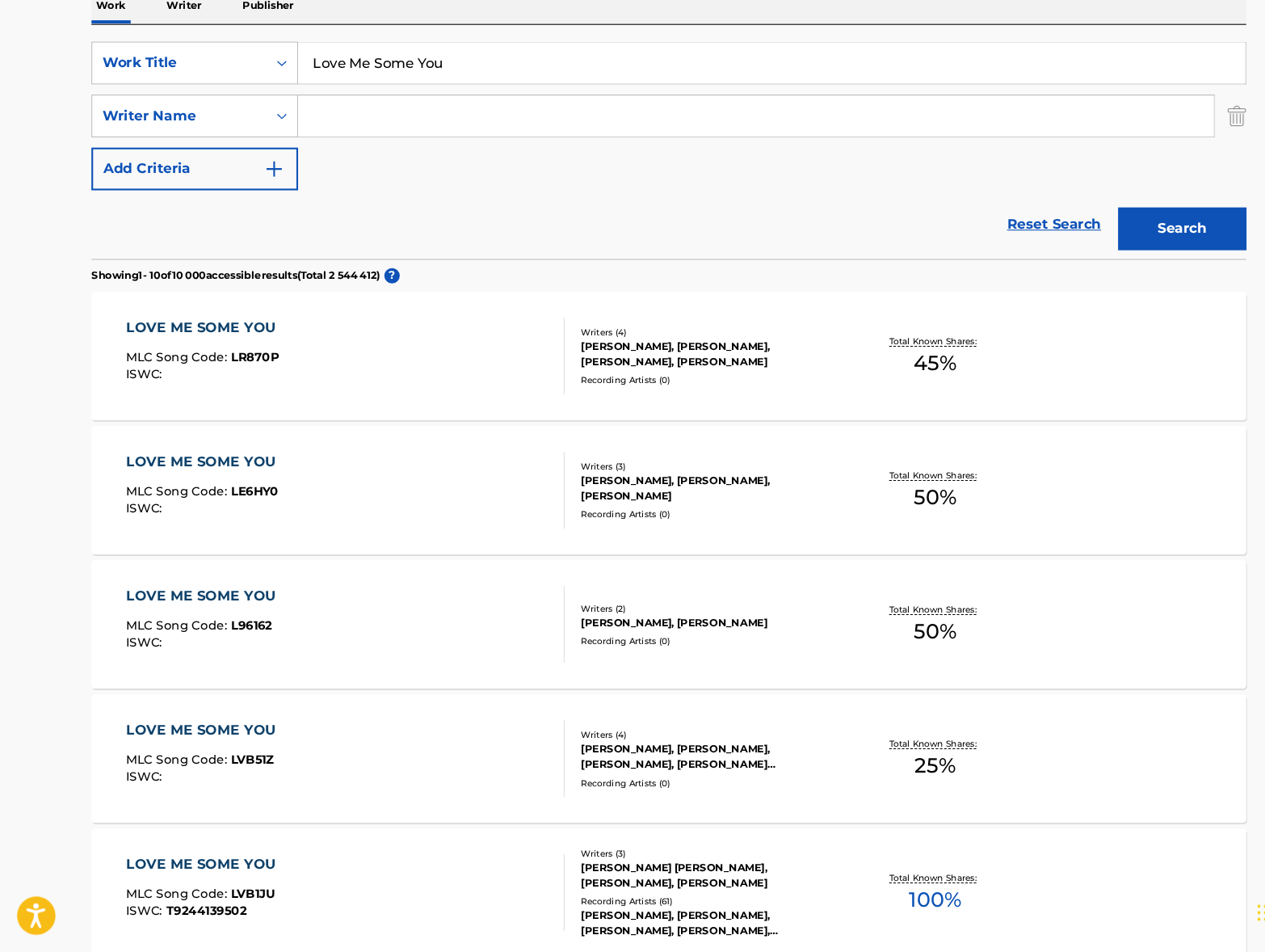
click at [471, 142] on input "Search Form" at bounding box center [715, 161] width 866 height 39
paste input "[PERSON_NAME]"
type input "[PERSON_NAME]"
click at [1085, 248] on button "Search" at bounding box center [1117, 269] width 121 height 41
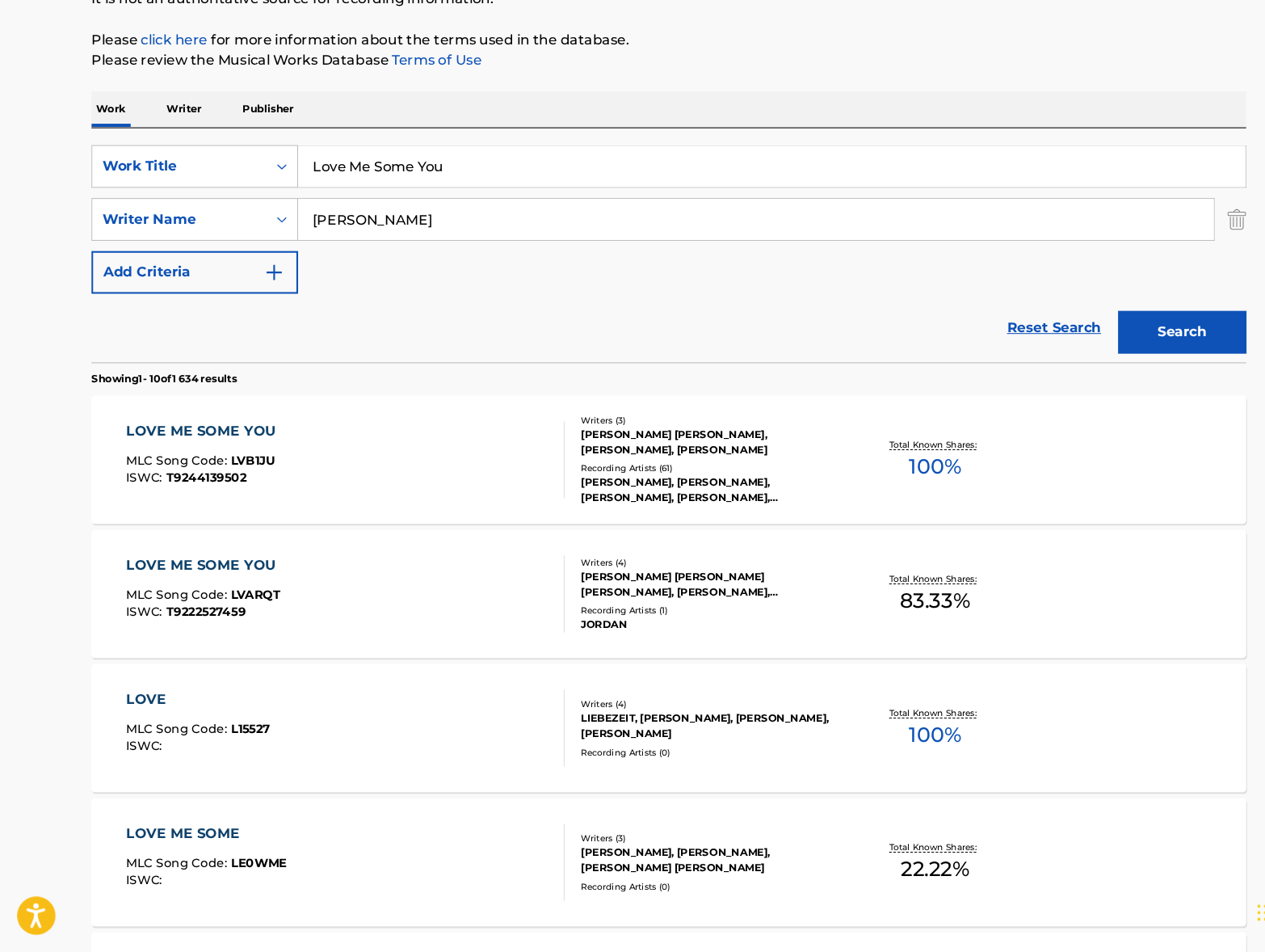
scroll to position [175, 0]
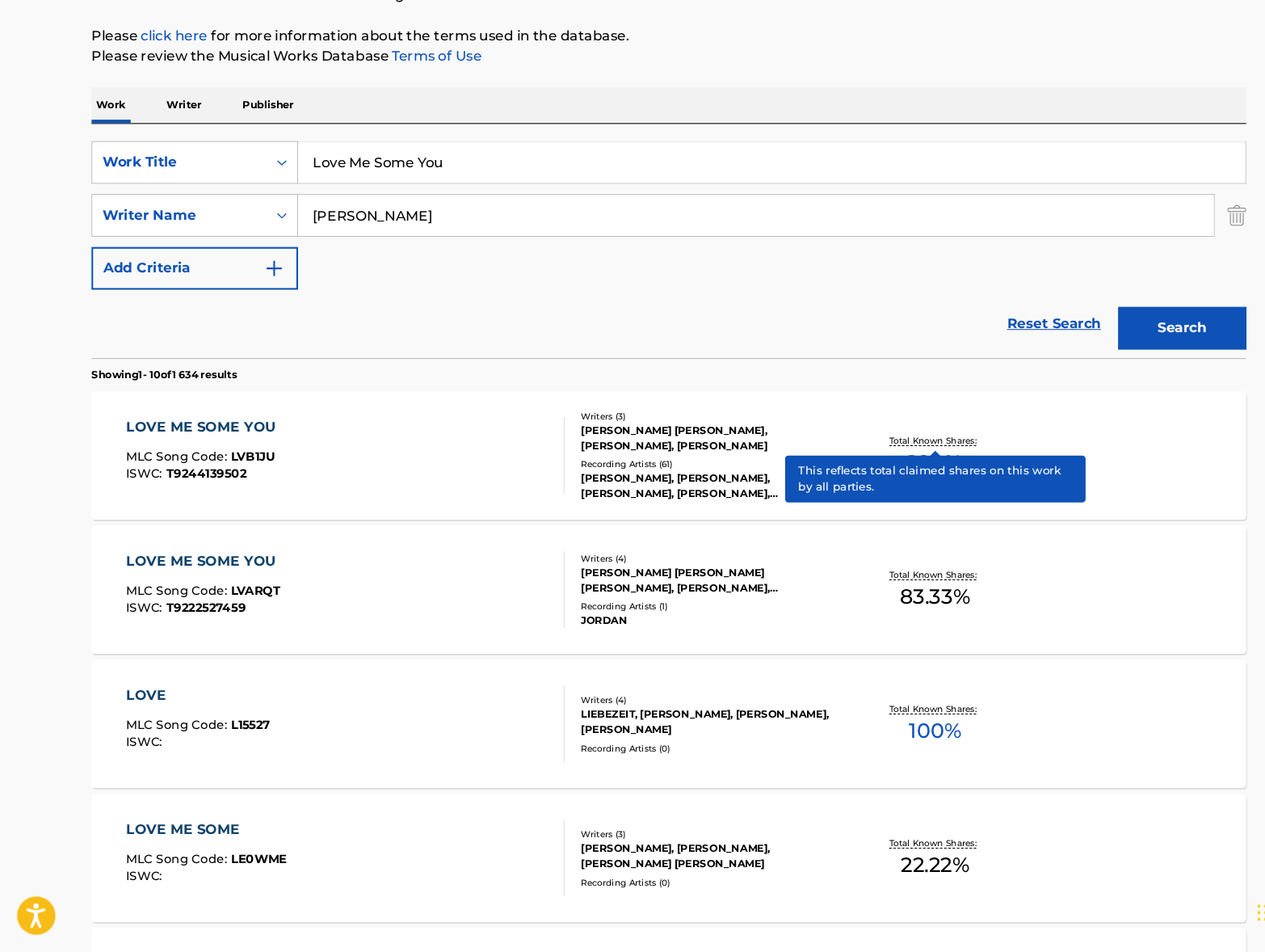
click at [851, 462] on p "Total Known Shares:" at bounding box center [883, 468] width 86 height 13
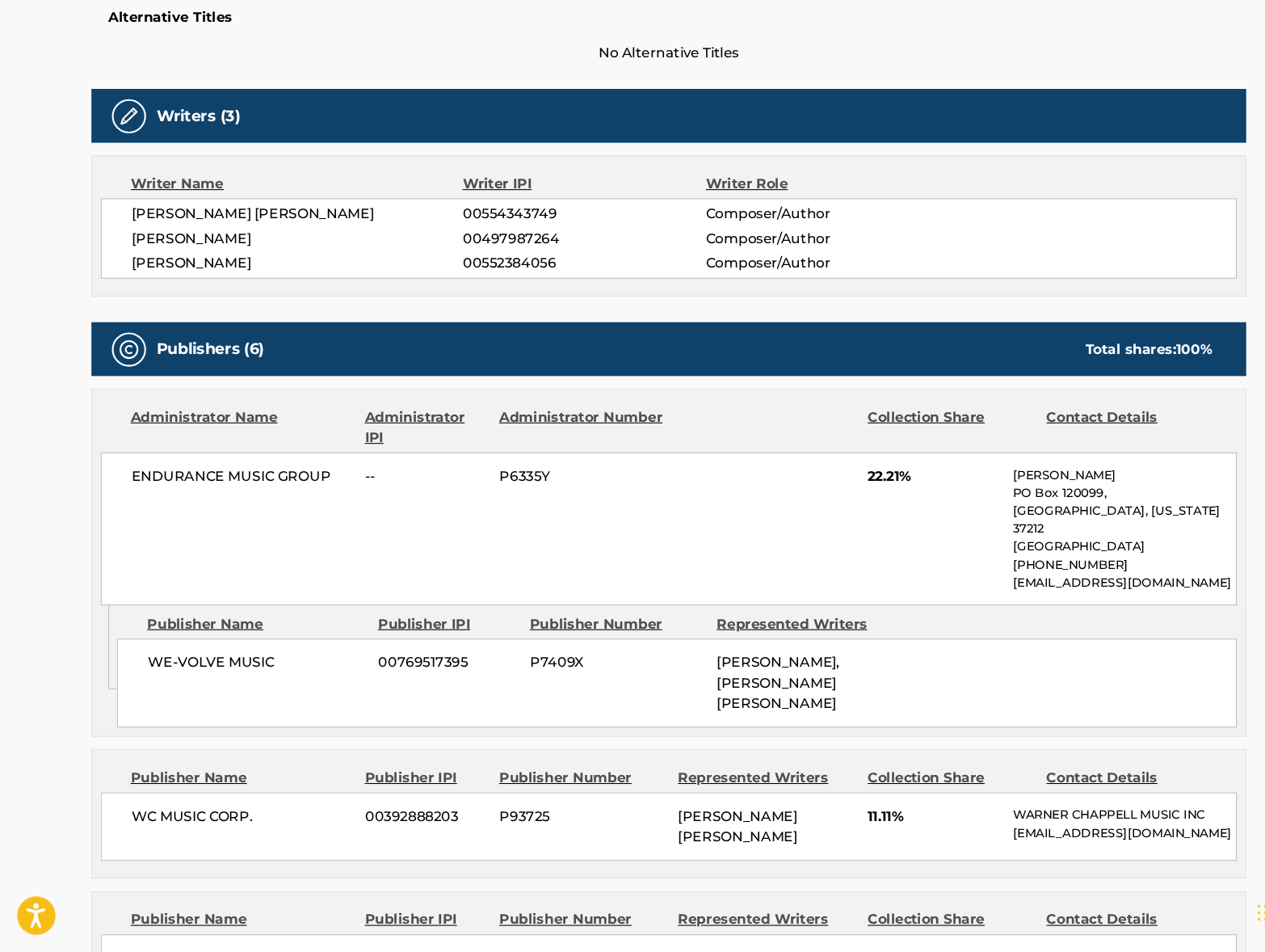
scroll to position [435, 0]
